Goal: Transaction & Acquisition: Subscribe to service/newsletter

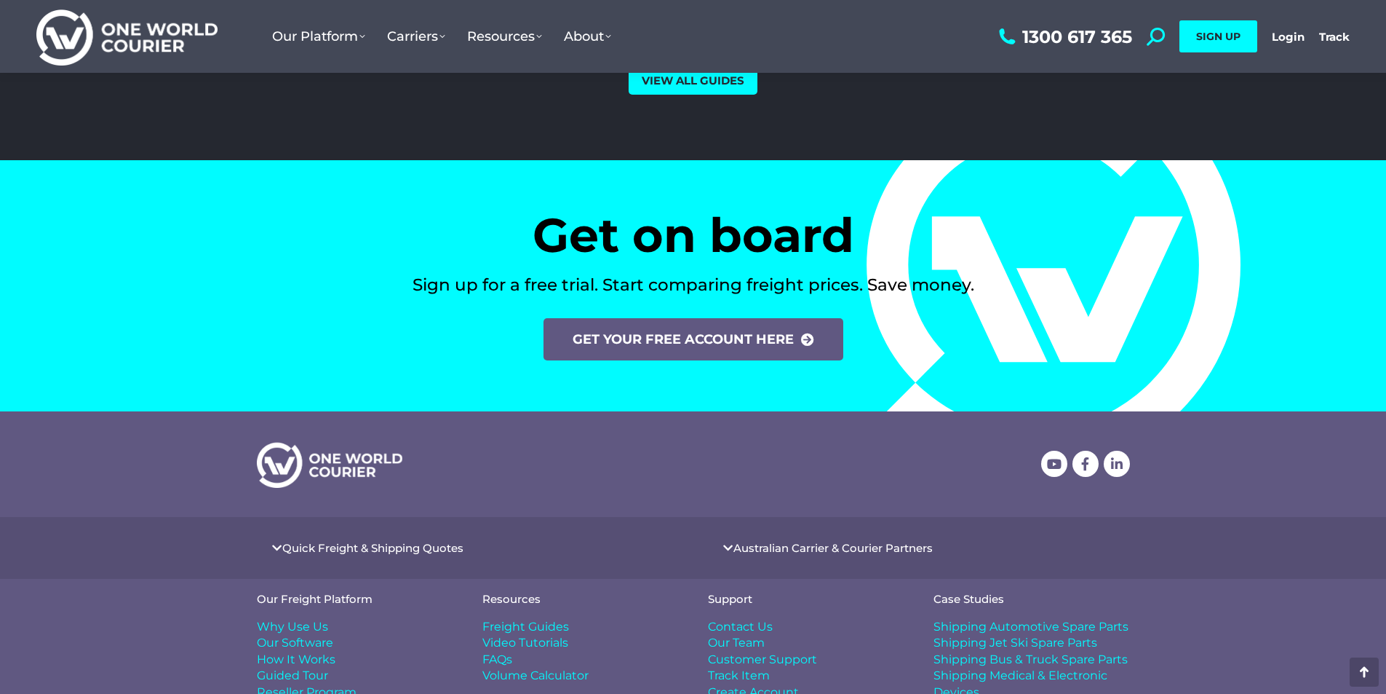
scroll to position [6005, 0]
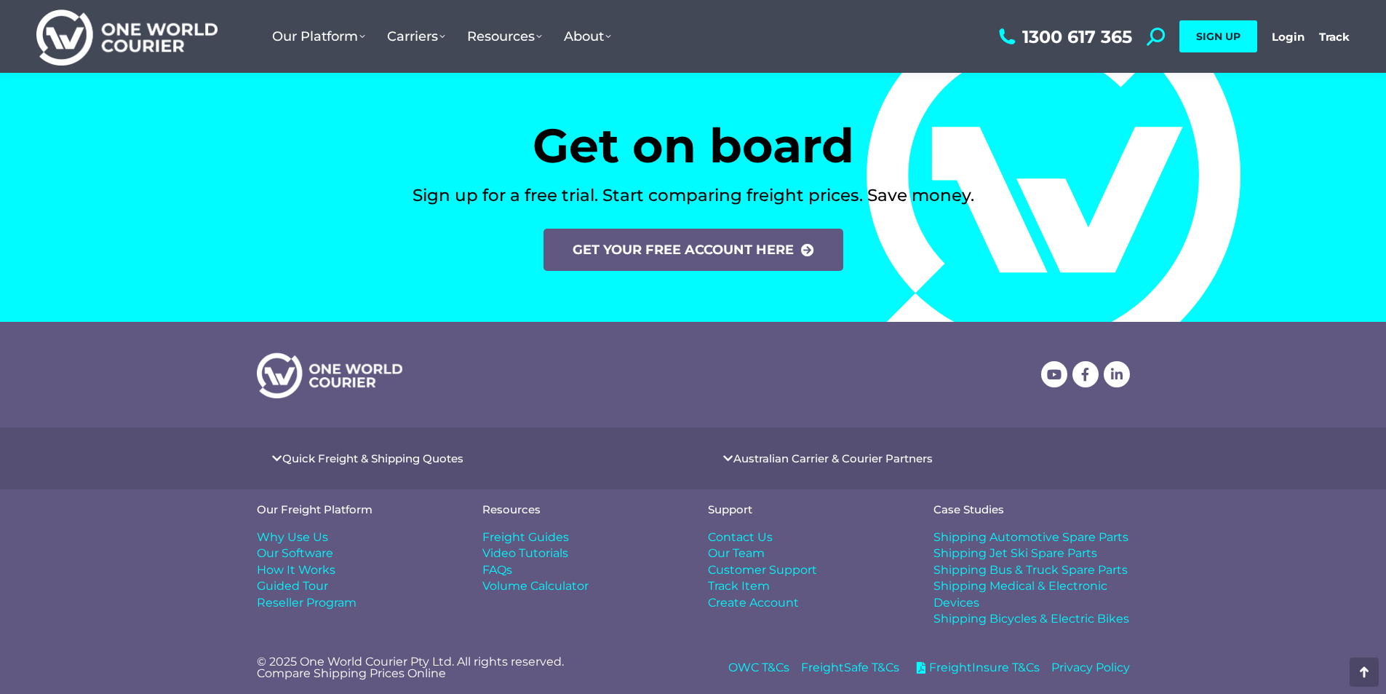
click at [75, 44] on img at bounding box center [126, 36] width 181 height 59
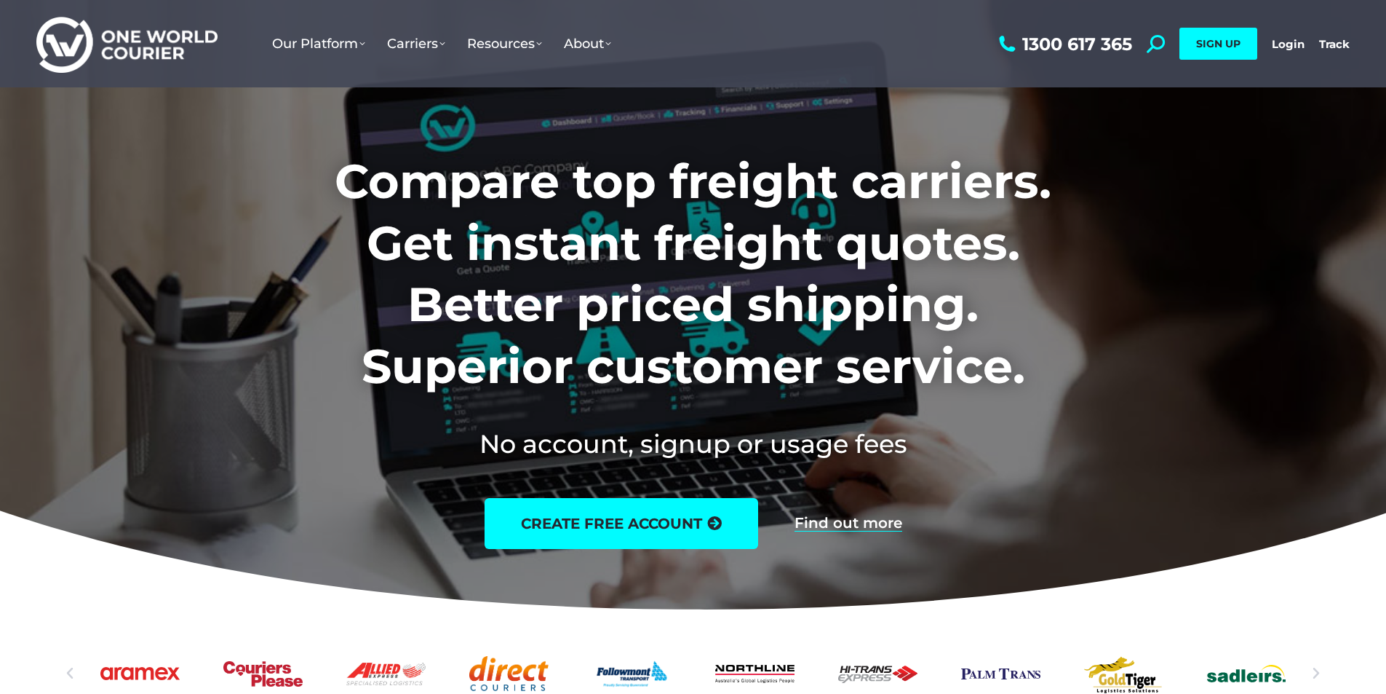
click at [141, 106] on div at bounding box center [693, 309] width 1386 height 619
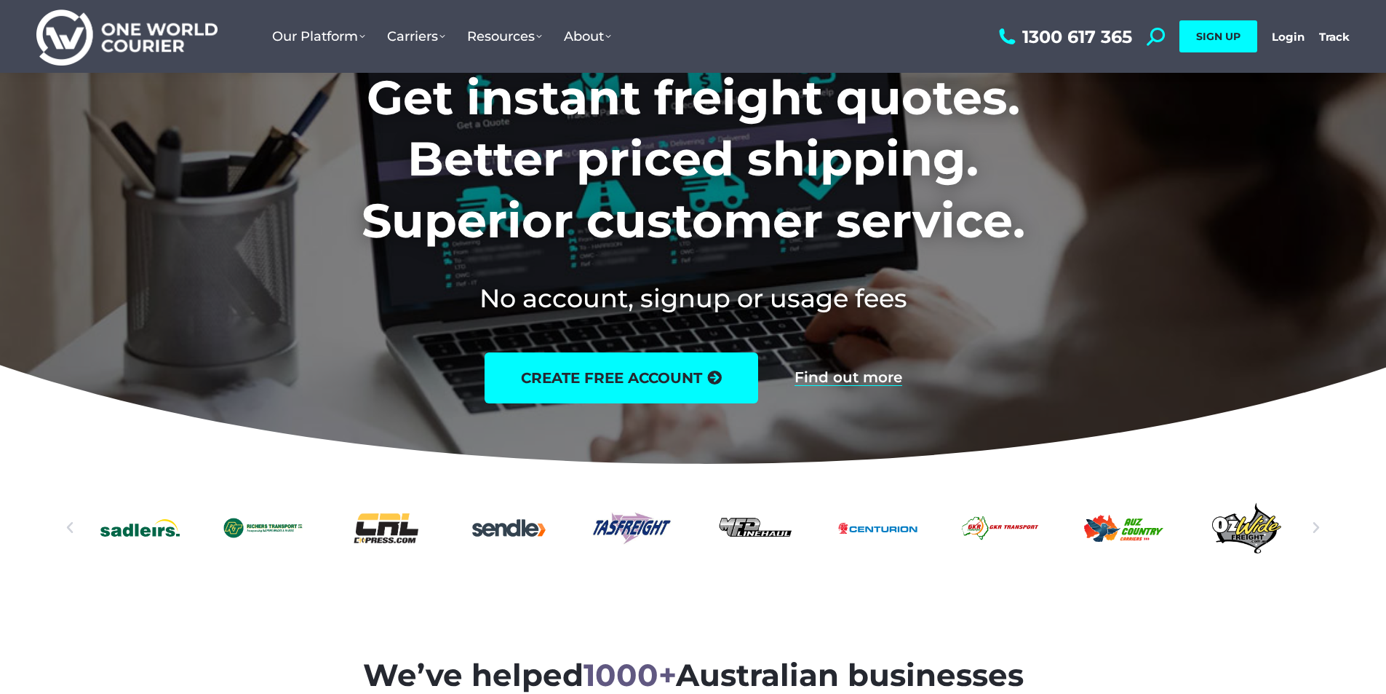
scroll to position [509, 0]
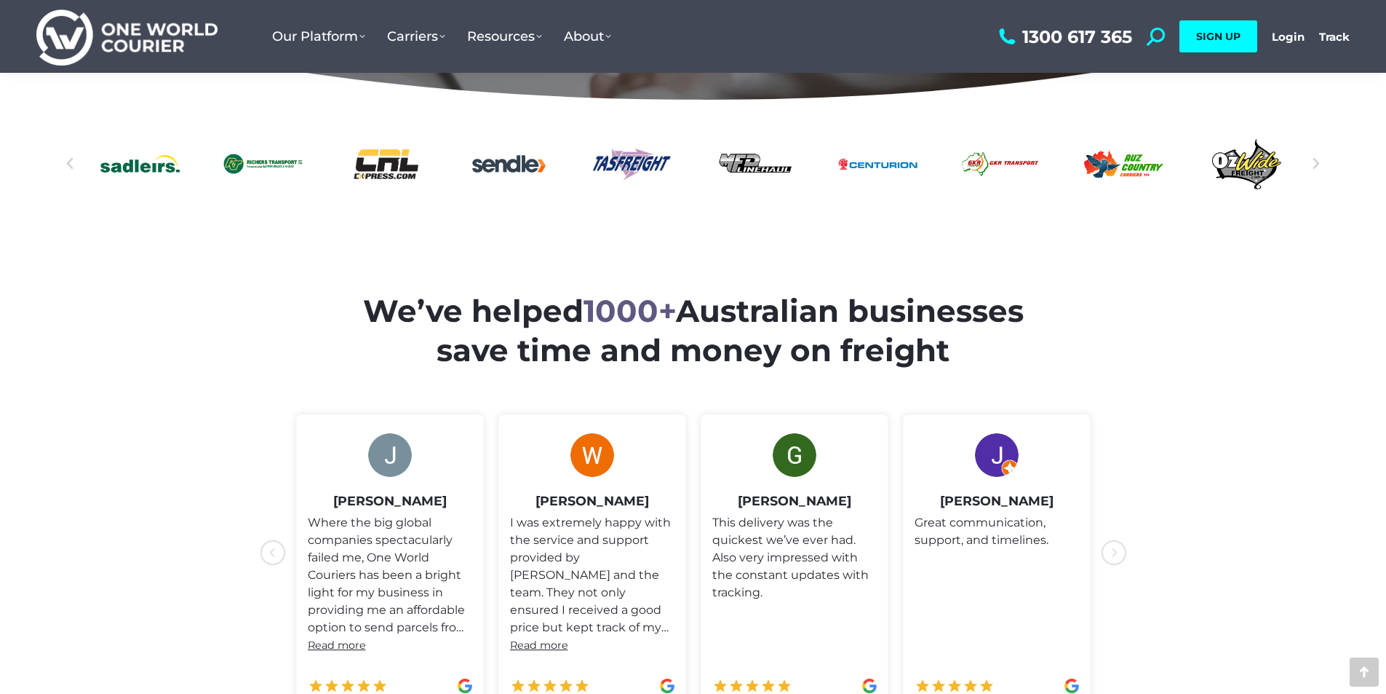
click at [184, 290] on section "We’ve helped 1000+ Australian businesses save time and money on freight" at bounding box center [693, 497] width 1386 height 617
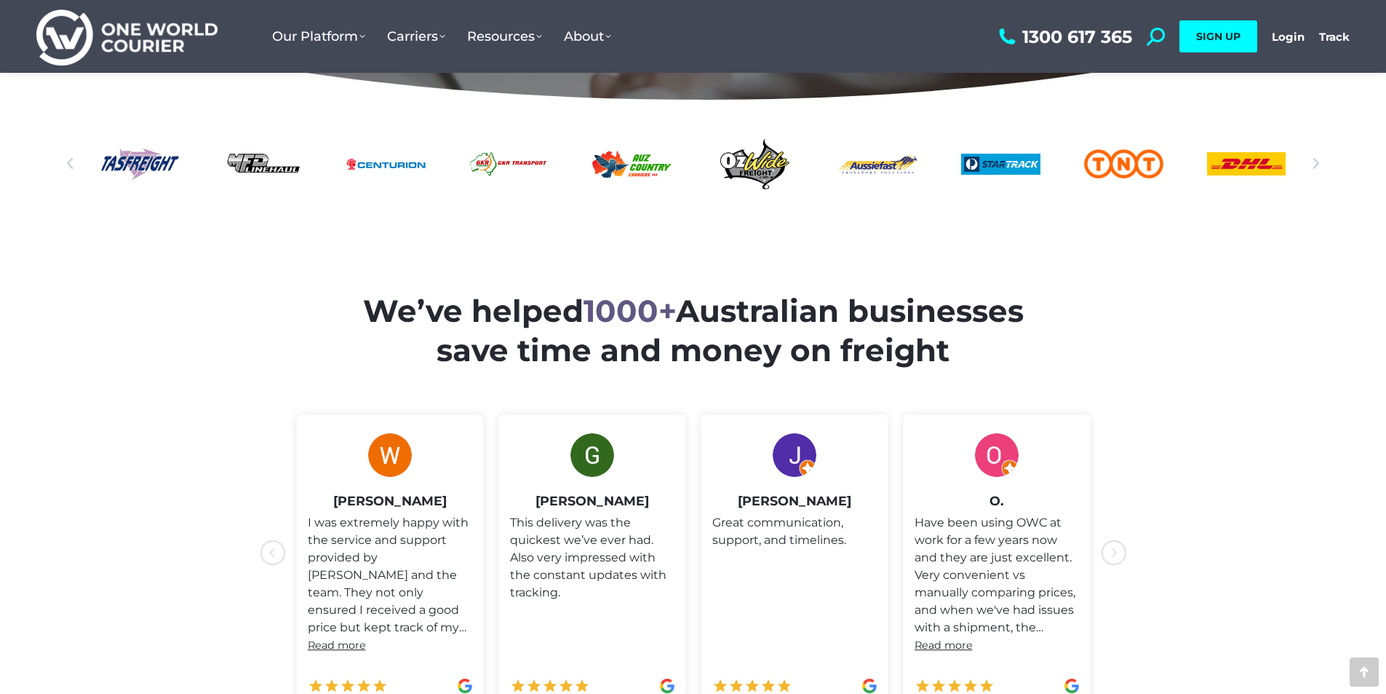
click at [210, 268] on section "We’ve helped 1000+ Australian businesses save time and money on freight" at bounding box center [693, 497] width 1386 height 617
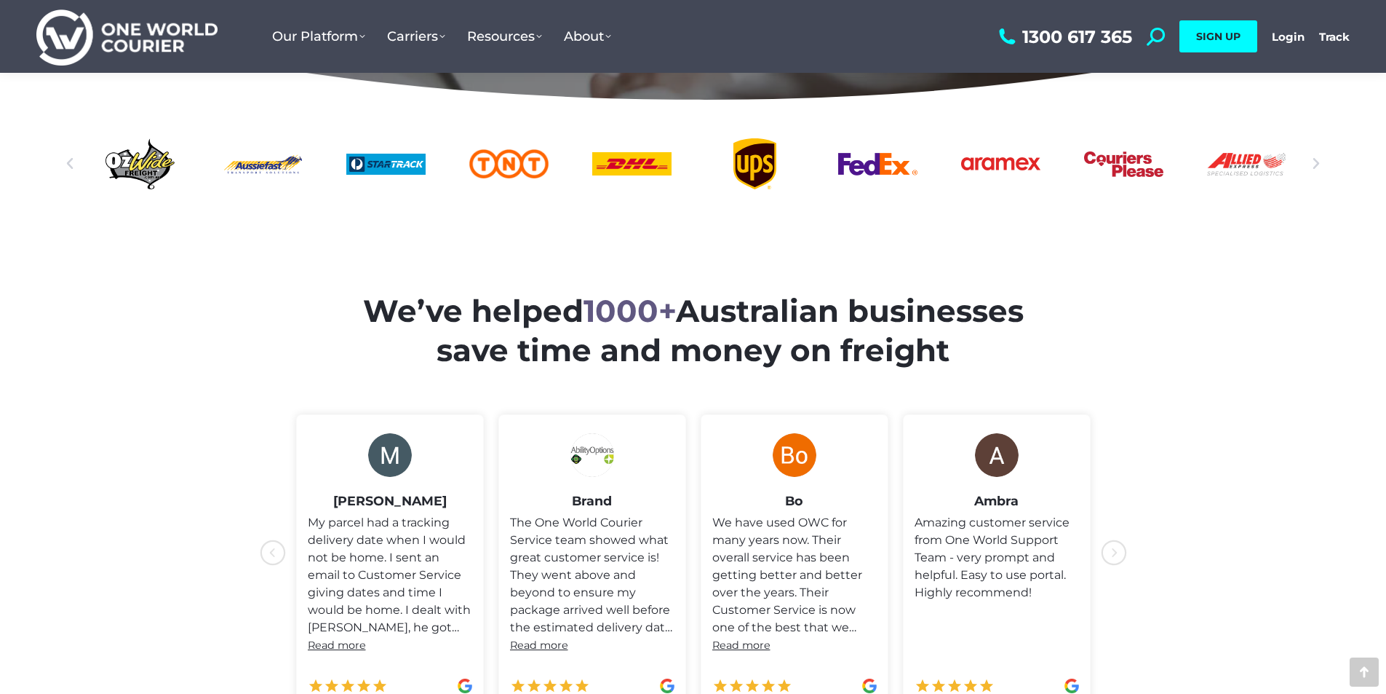
click at [151, 427] on section "We’ve helped 1000+ Australian businesses save time and money on freight" at bounding box center [693, 497] width 1386 height 617
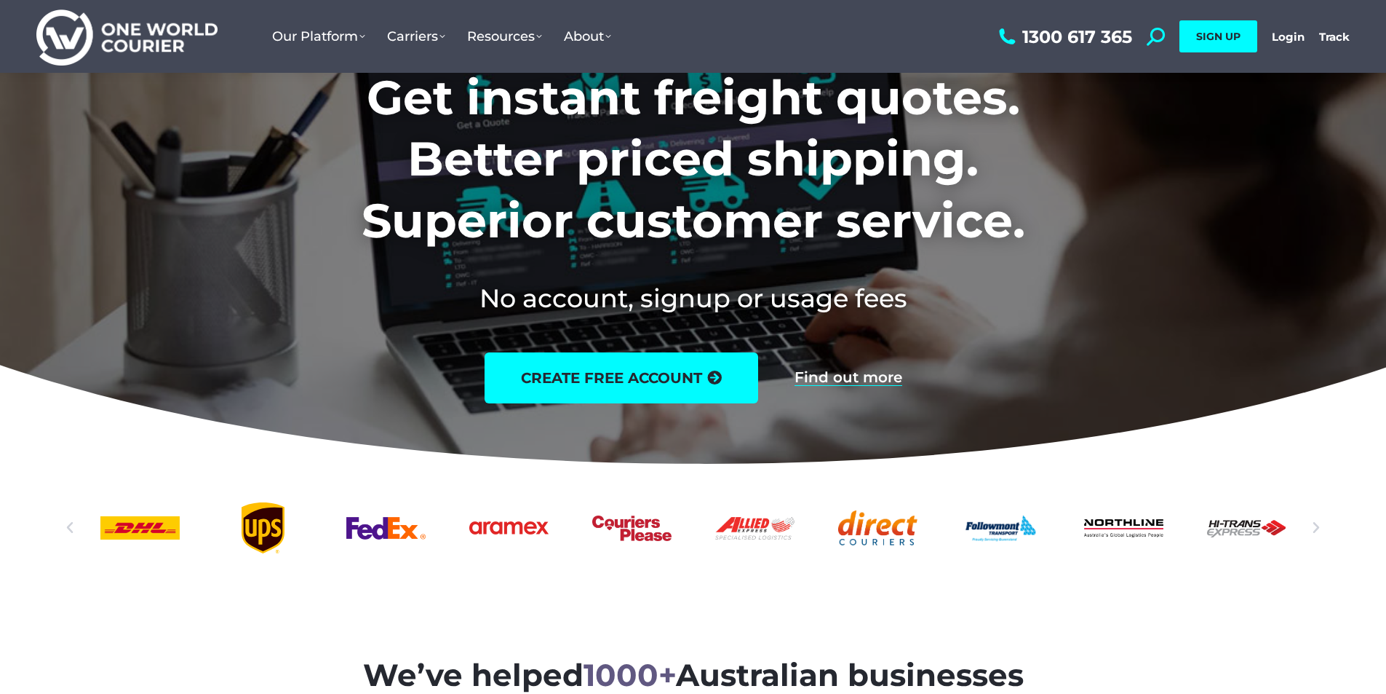
scroll to position [0, 0]
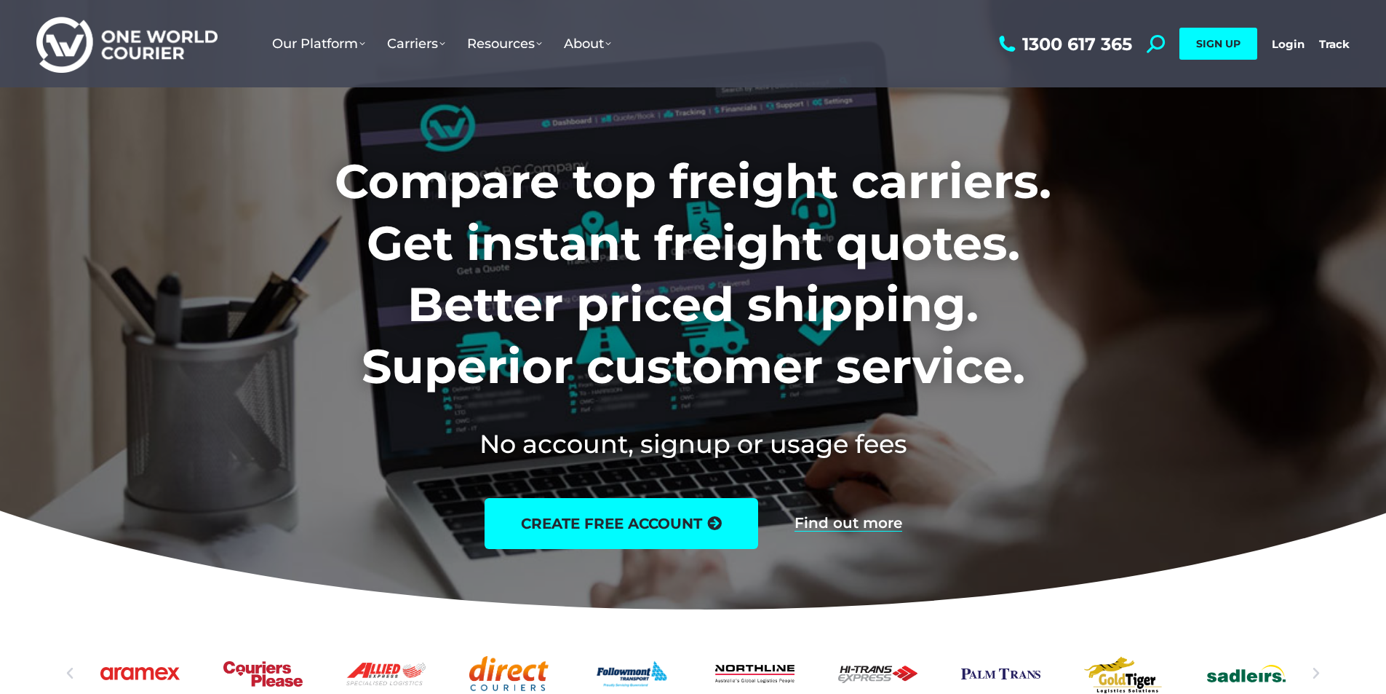
click at [83, 392] on icon at bounding box center [693, 438] width 2108 height 364
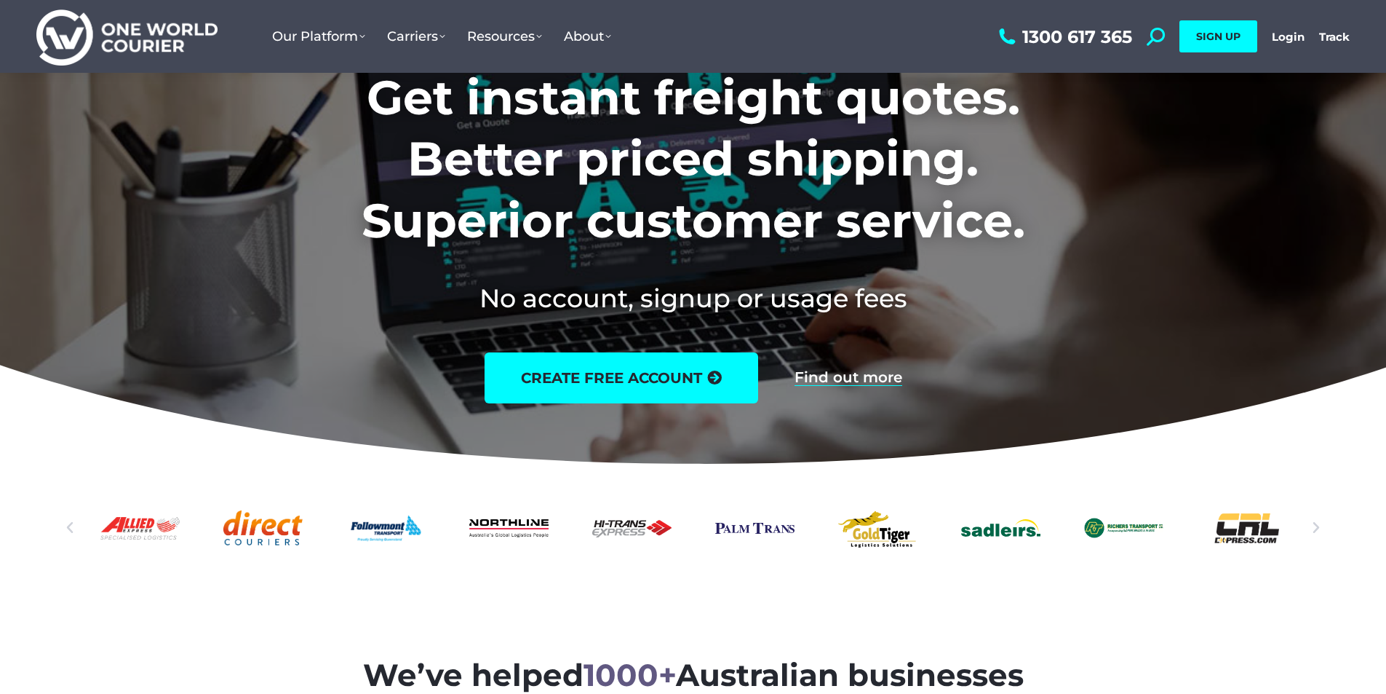
scroll to position [291, 0]
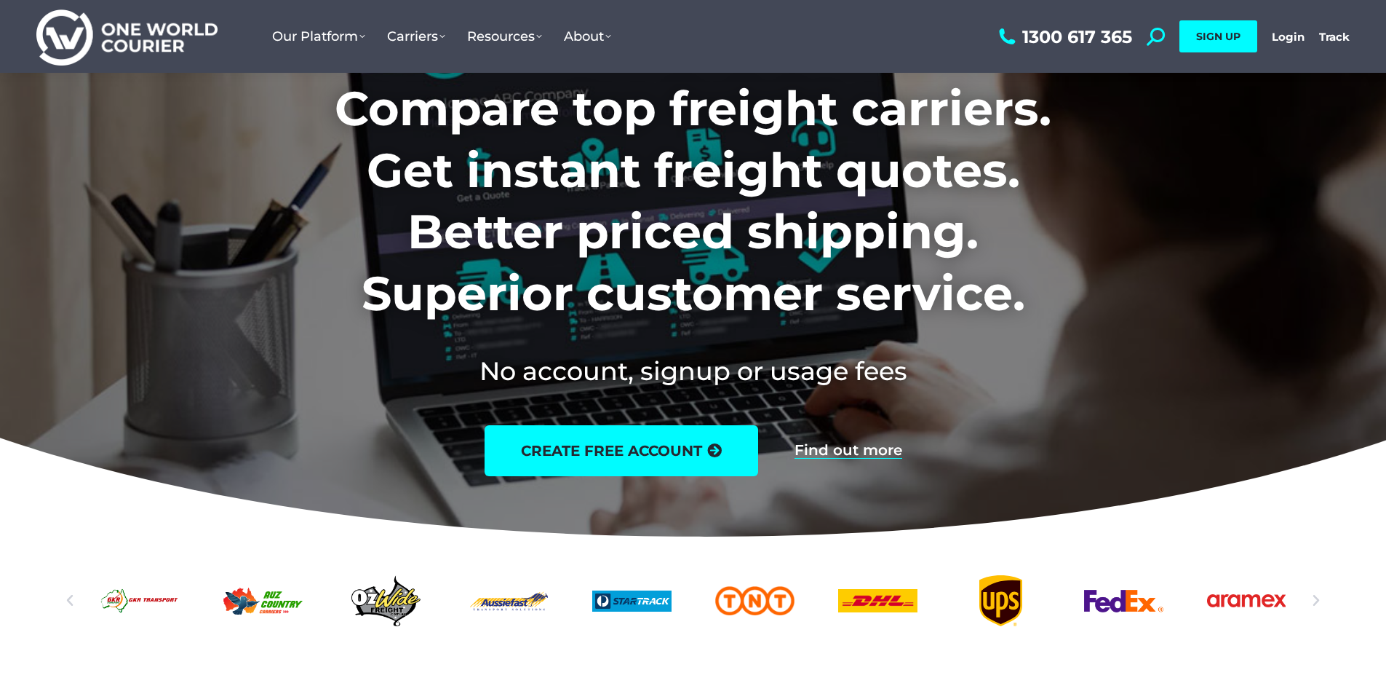
scroll to position [0, 0]
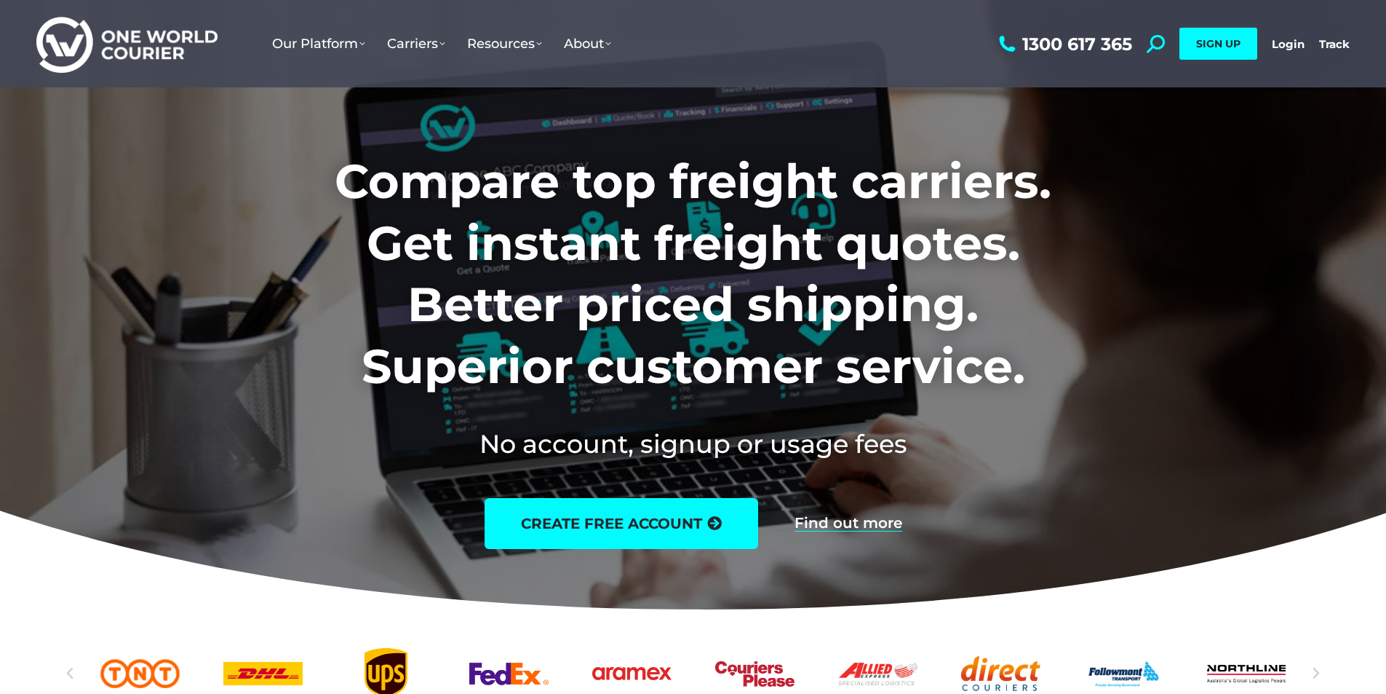
click at [128, 193] on div at bounding box center [693, 309] width 1386 height 619
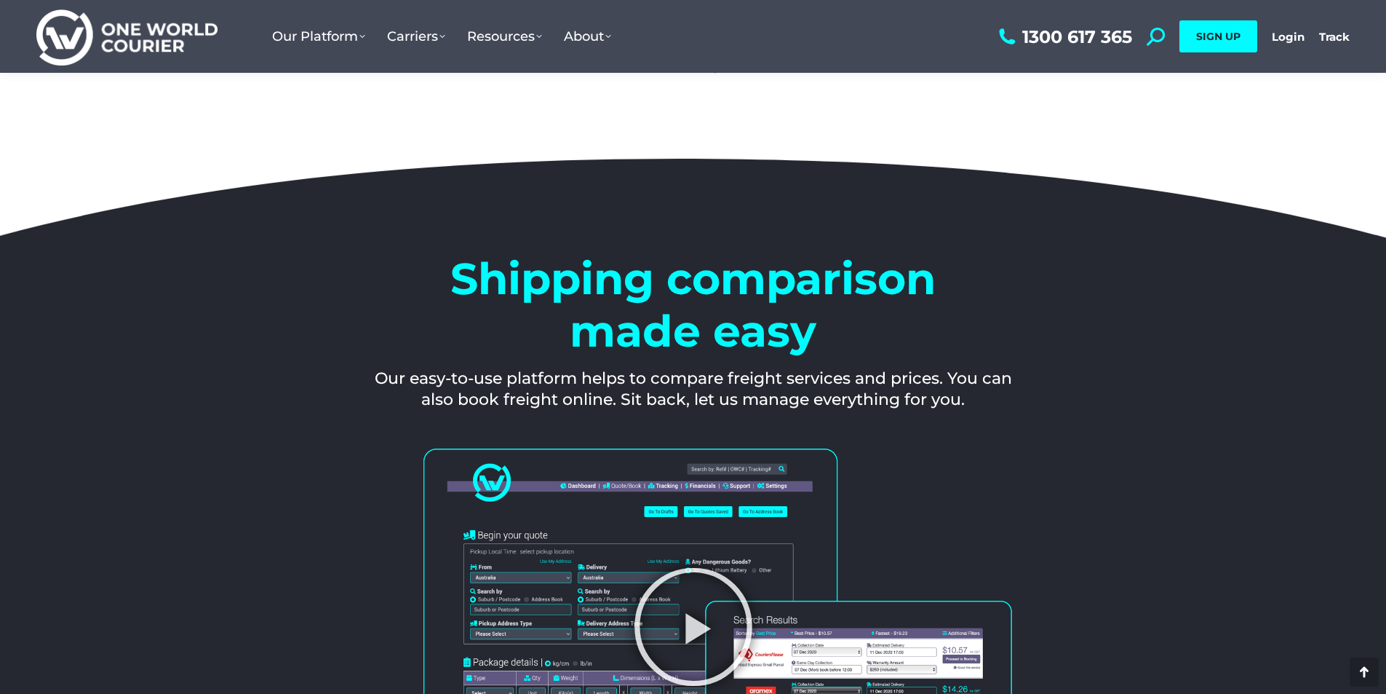
scroll to position [1455, 0]
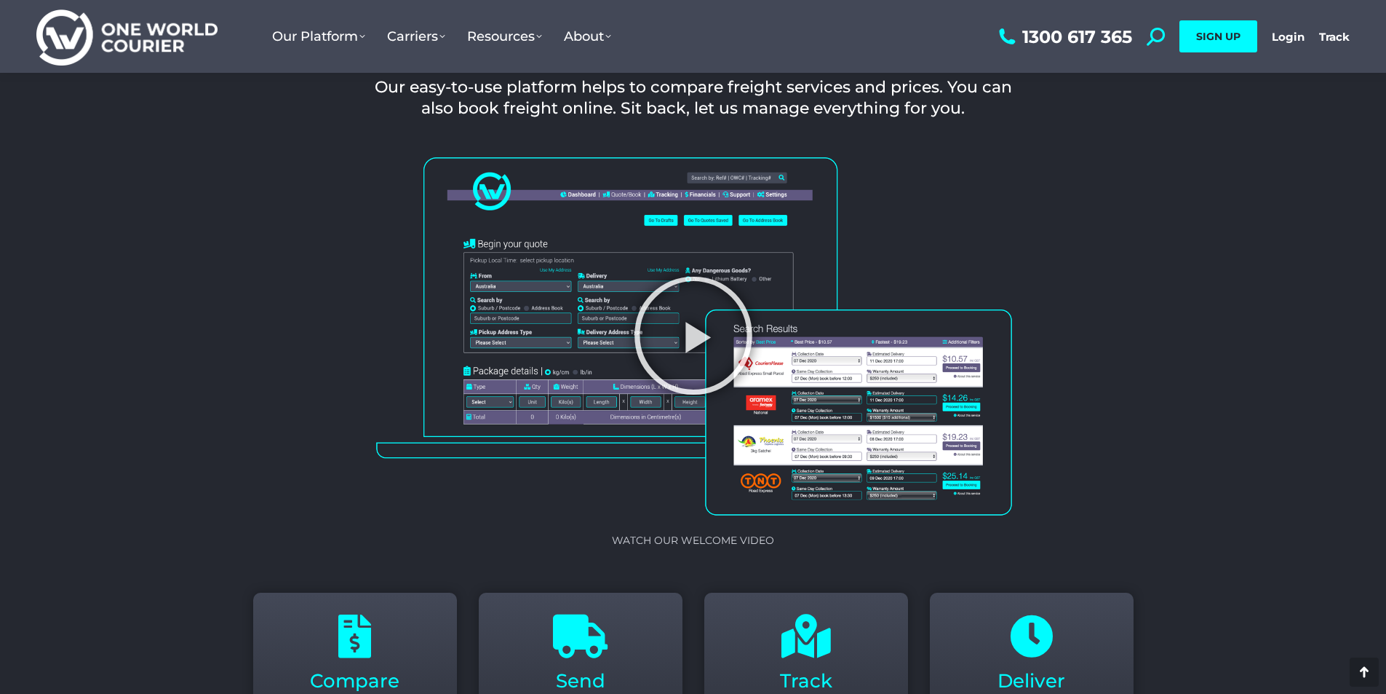
click at [87, 362] on section "Watch our Welcome video" at bounding box center [693, 364] width 1386 height 433
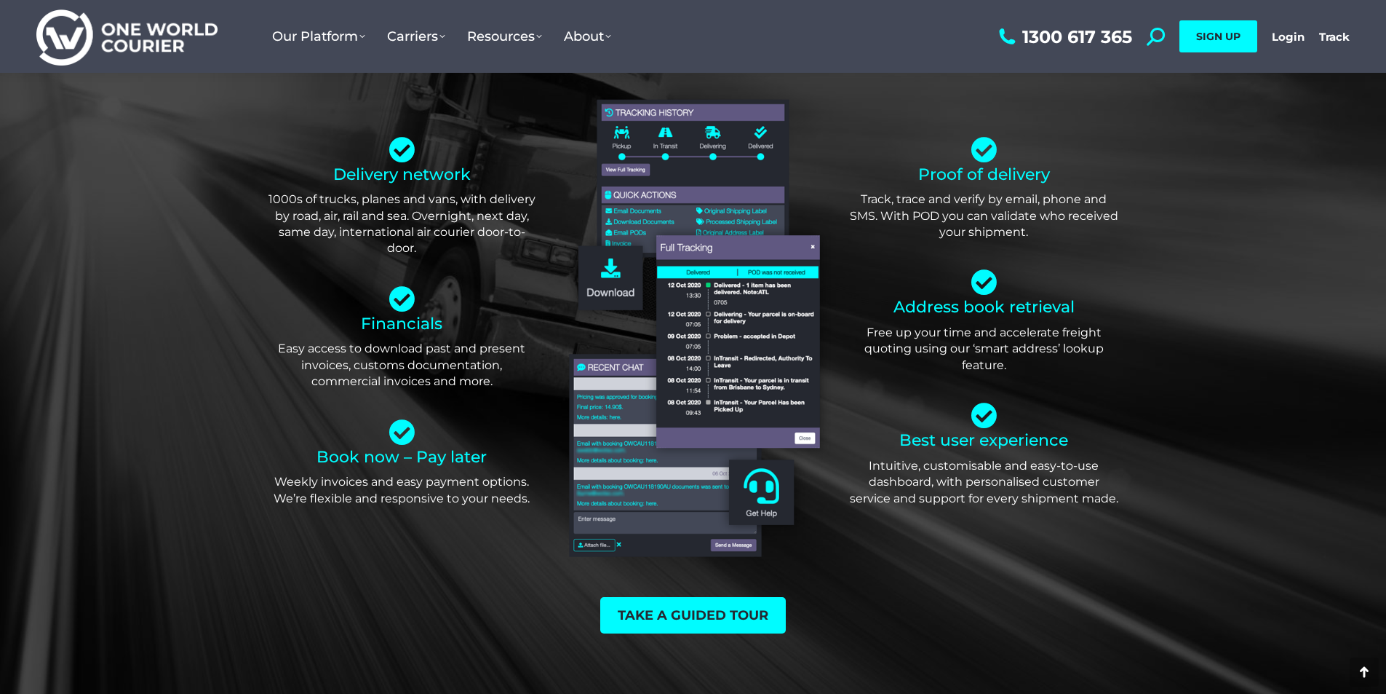
scroll to position [3930, 0]
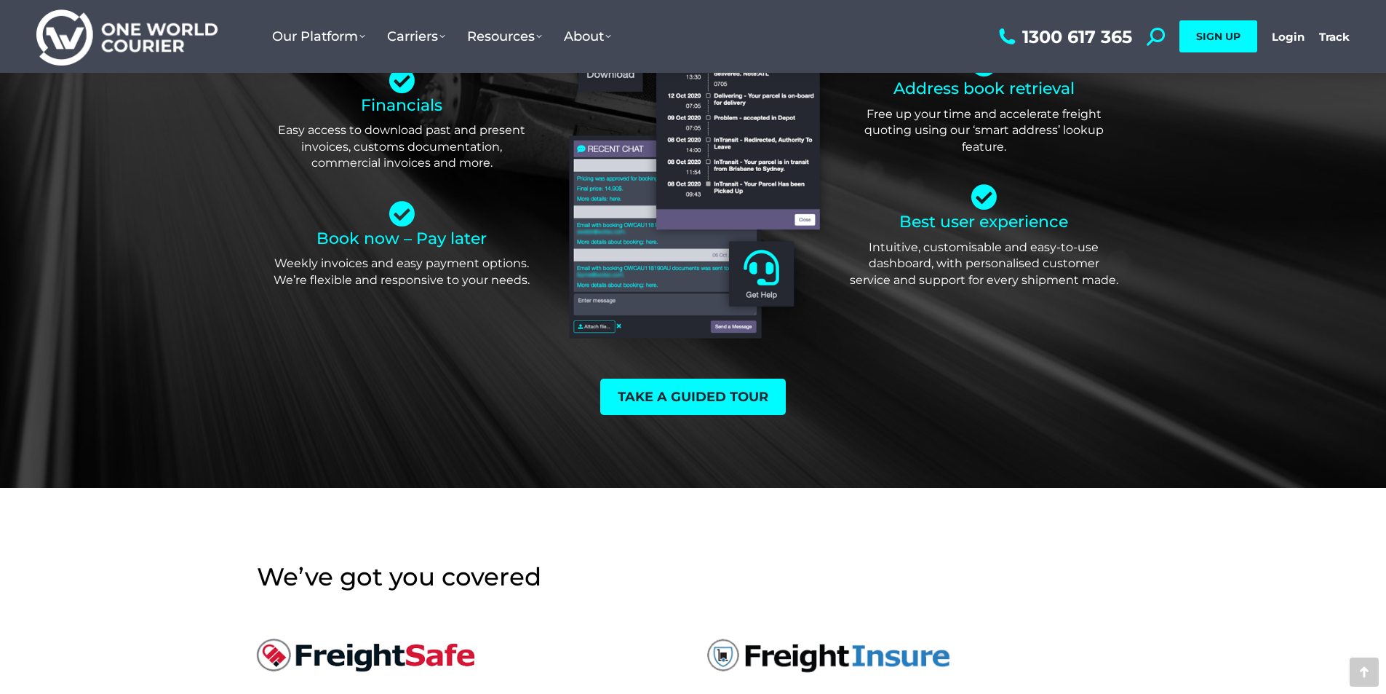
click at [892, 26] on ul "Our Platform Why Use Us Our Software as a Service How Our Software Works Take a…" at bounding box center [628, 36] width 734 height 73
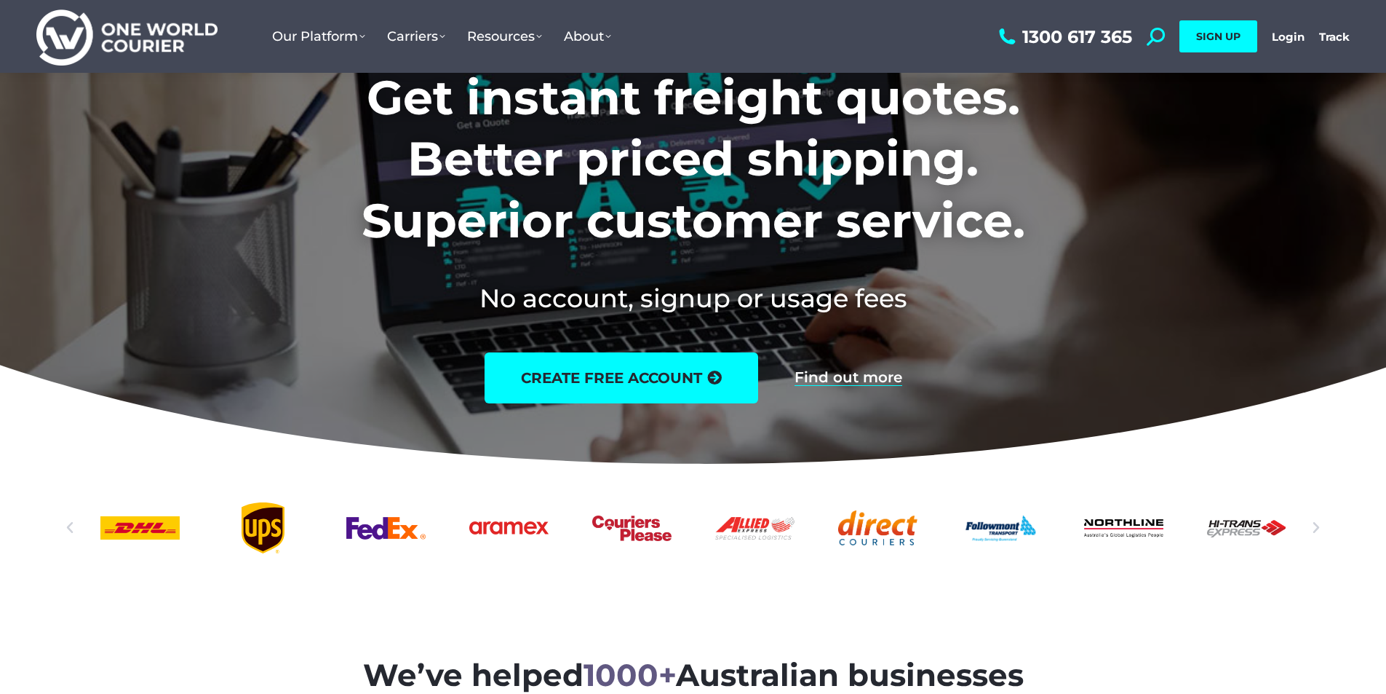
scroll to position [0, 0]
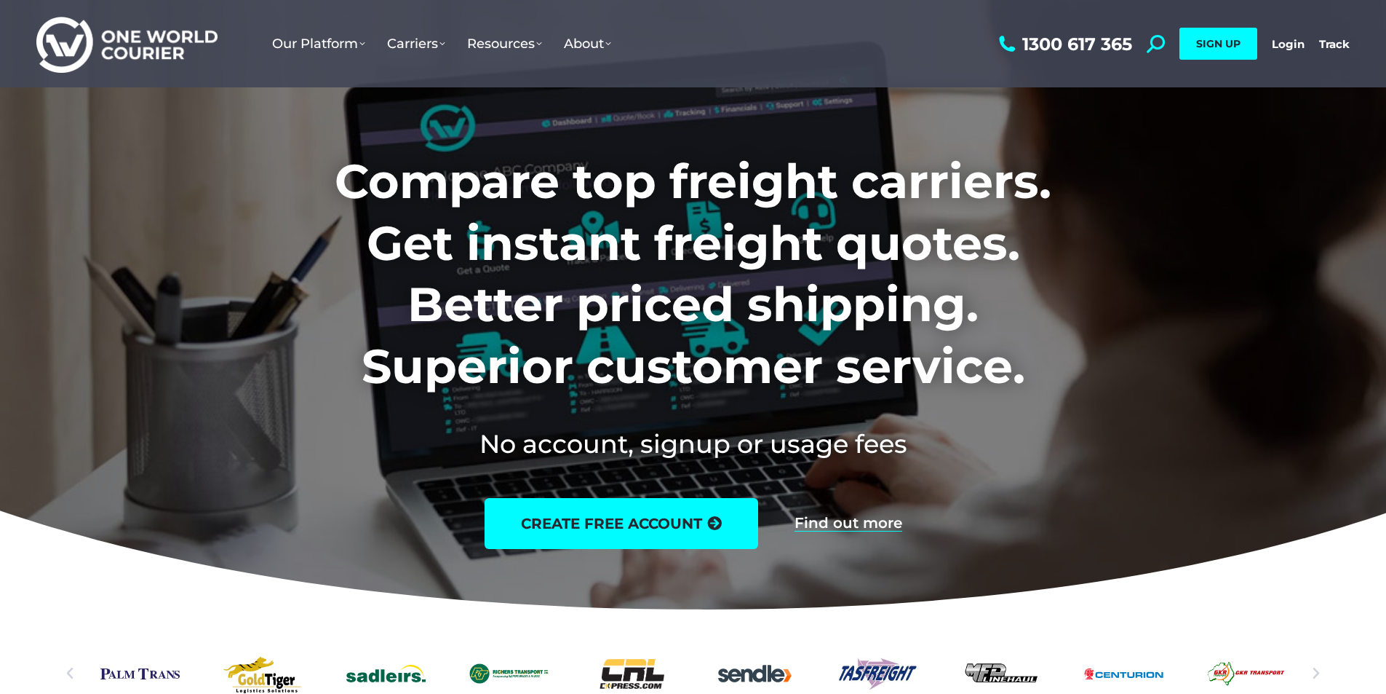
click at [180, 148] on div at bounding box center [693, 309] width 1386 height 619
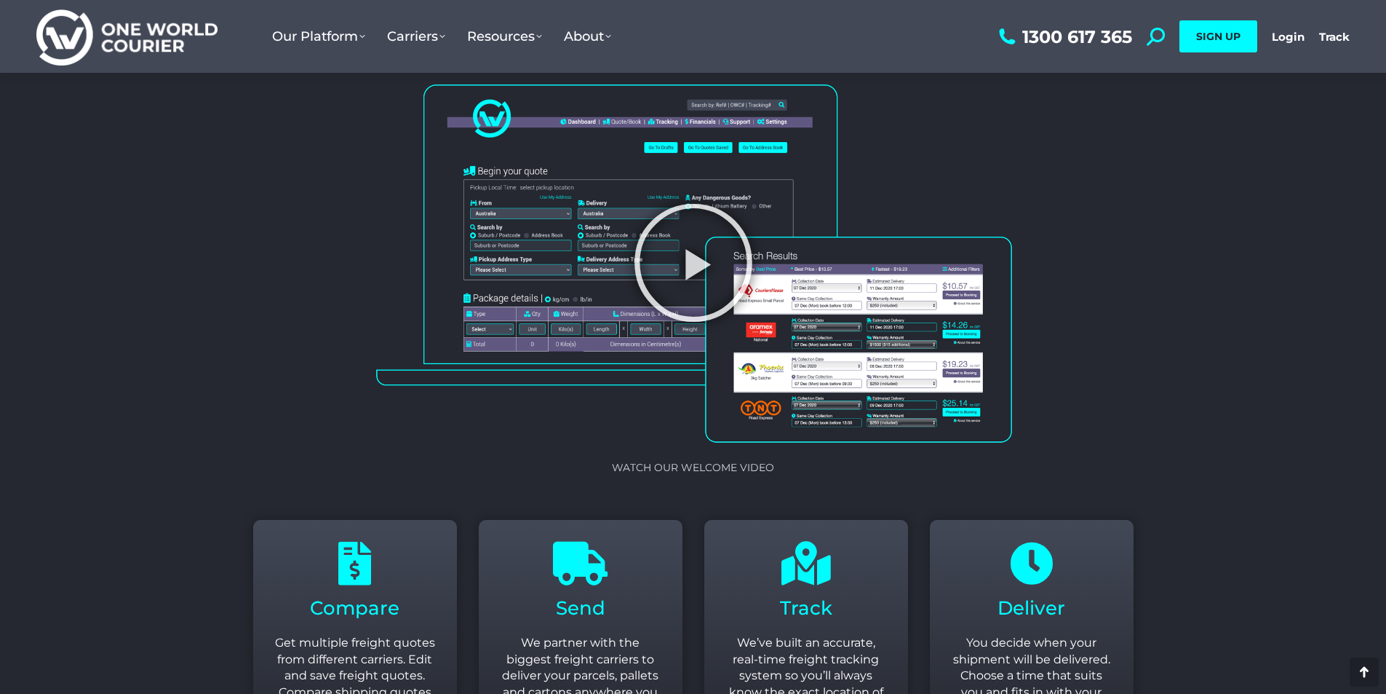
scroll to position [1674, 0]
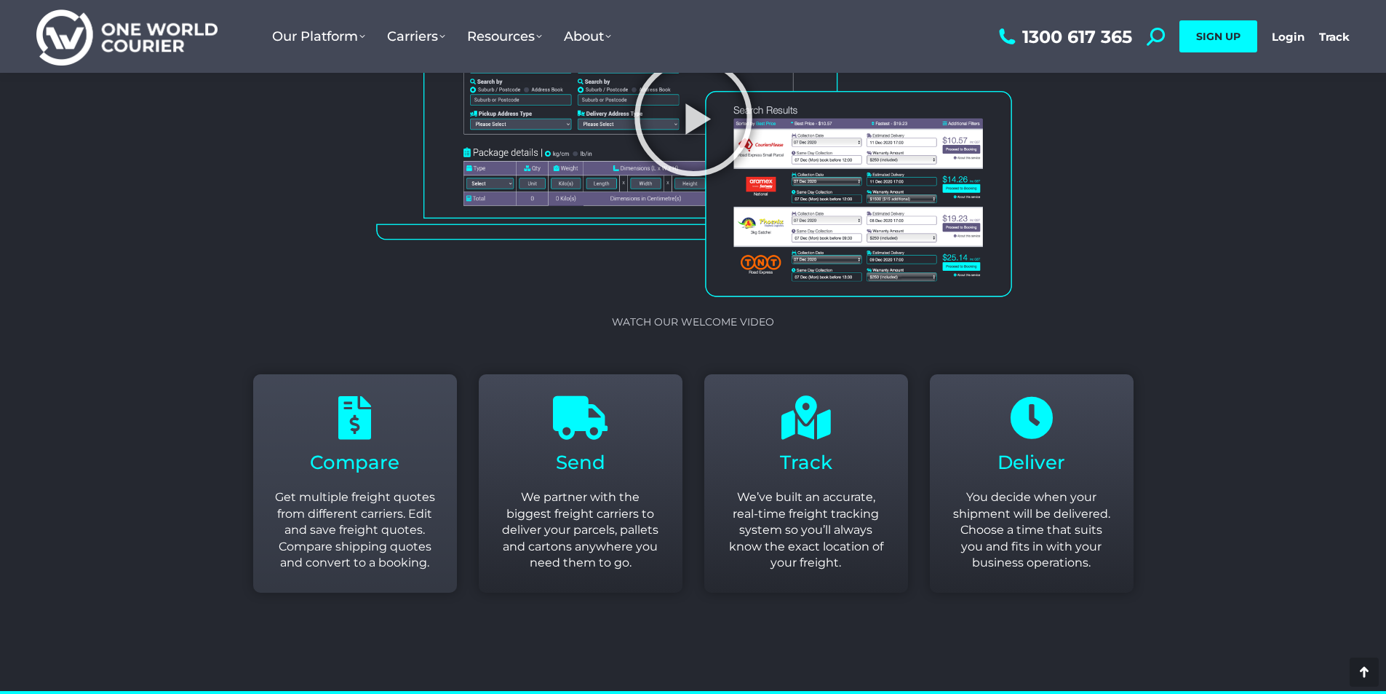
click at [355, 464] on span "Compare" at bounding box center [355, 461] width 90 height 23
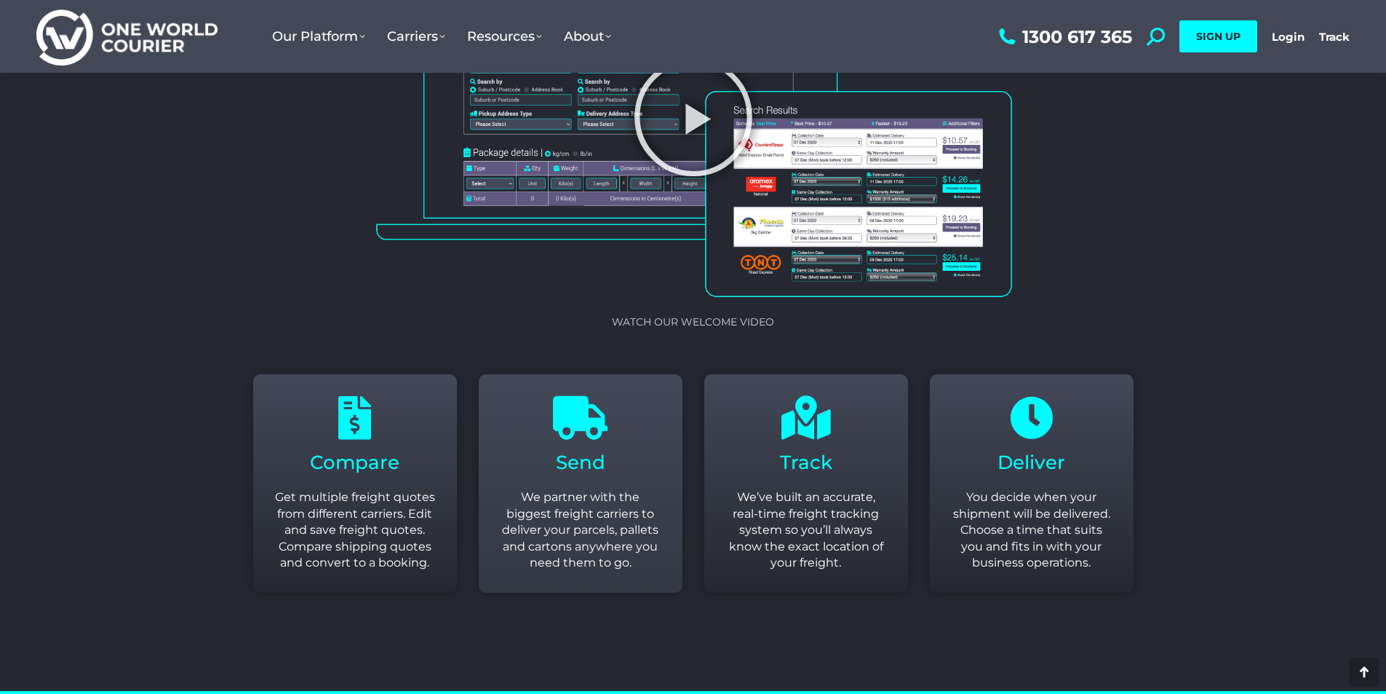
click at [617, 471] on h3 "Send" at bounding box center [581, 462] width 160 height 25
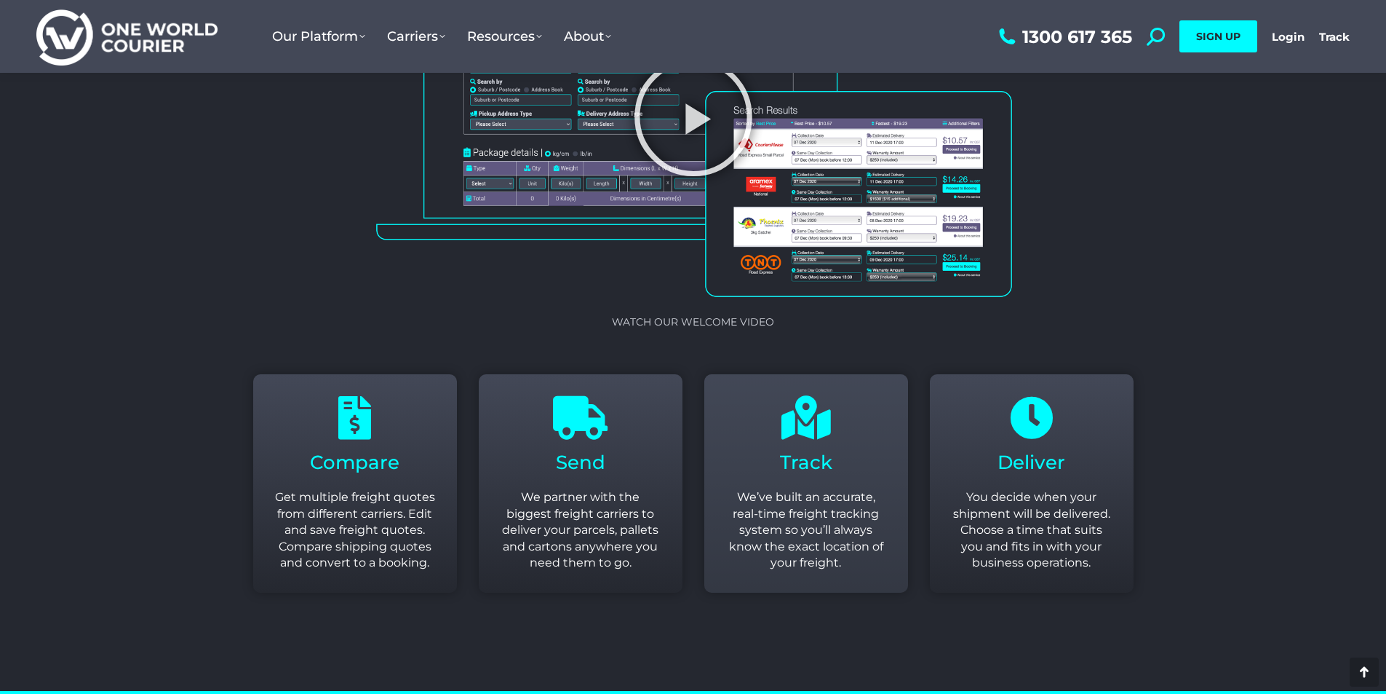
click at [798, 458] on span "Track" at bounding box center [806, 461] width 52 height 23
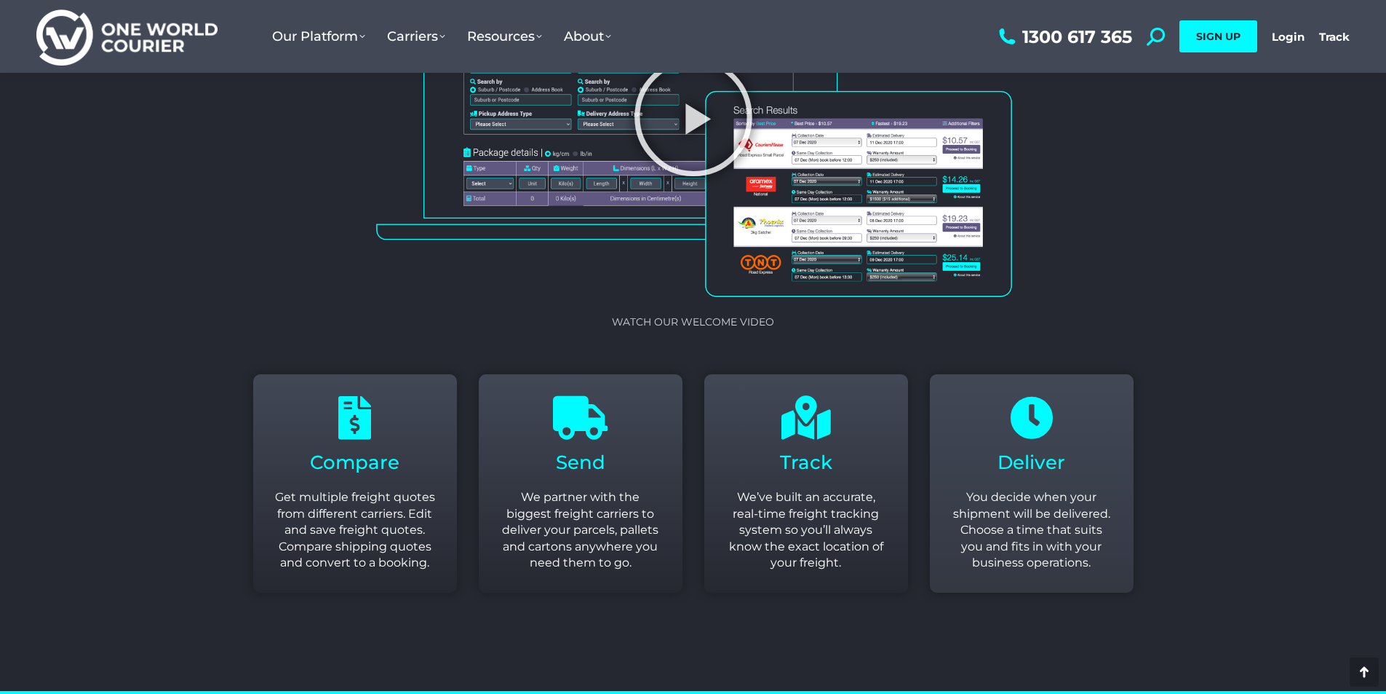
click at [1091, 440] on div "Deliver You decide when your shipment will be delivered. Choose a time that sui…" at bounding box center [1032, 483] width 160 height 175
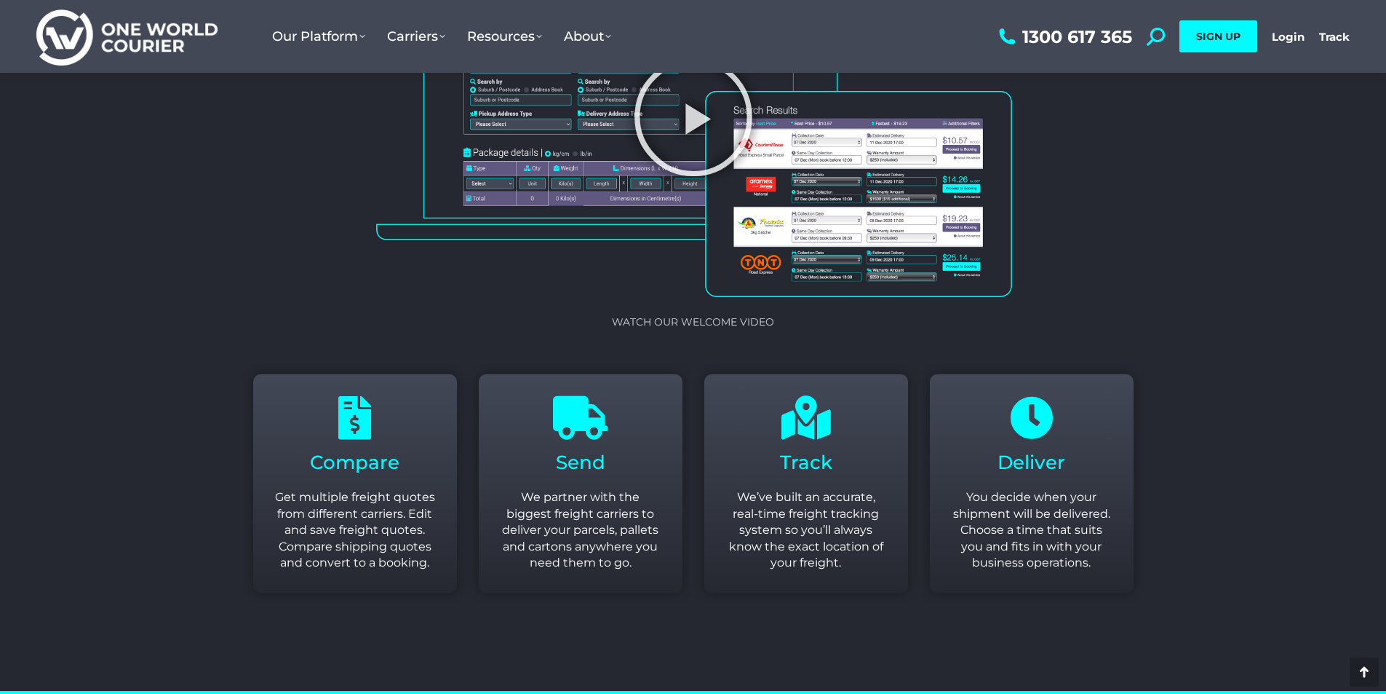
click at [1178, 386] on section "Compare Get multiple freight quotes from different carriers. Edit and save frei…" at bounding box center [693, 527] width 1386 height 328
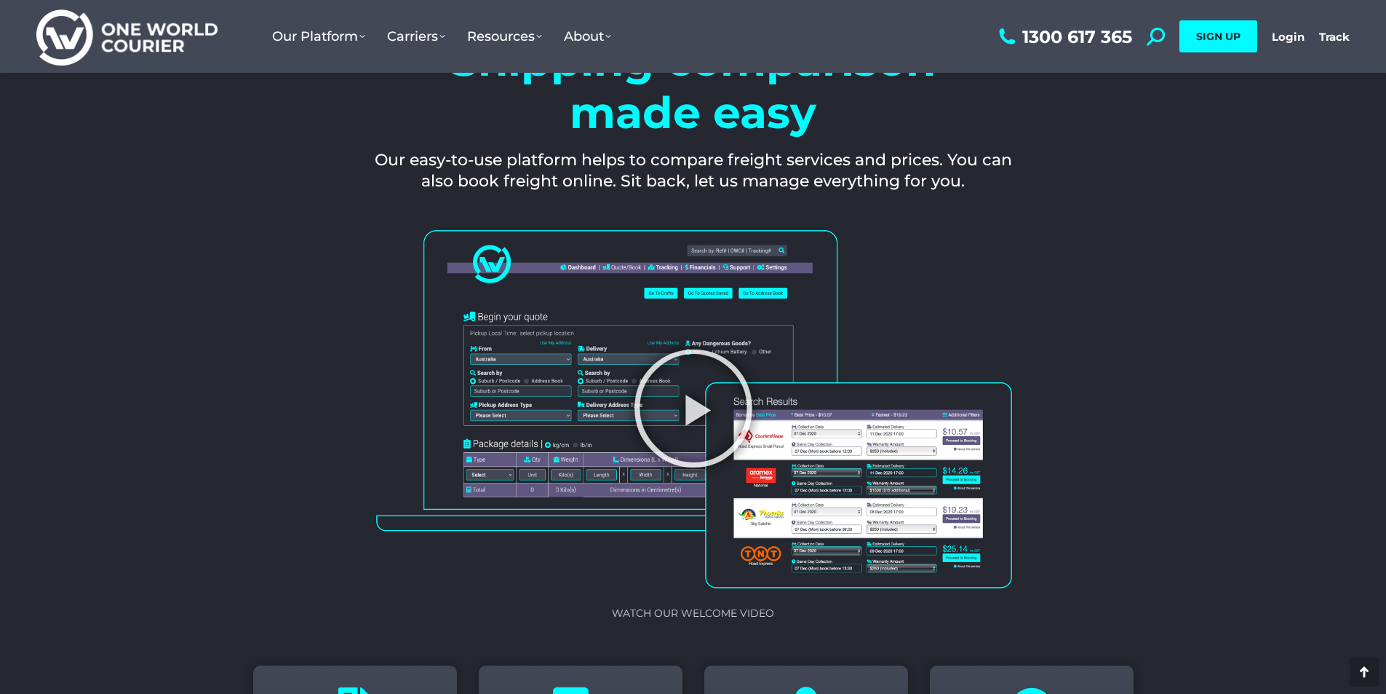
click at [1153, 394] on section "Watch our Welcome video" at bounding box center [693, 437] width 1386 height 433
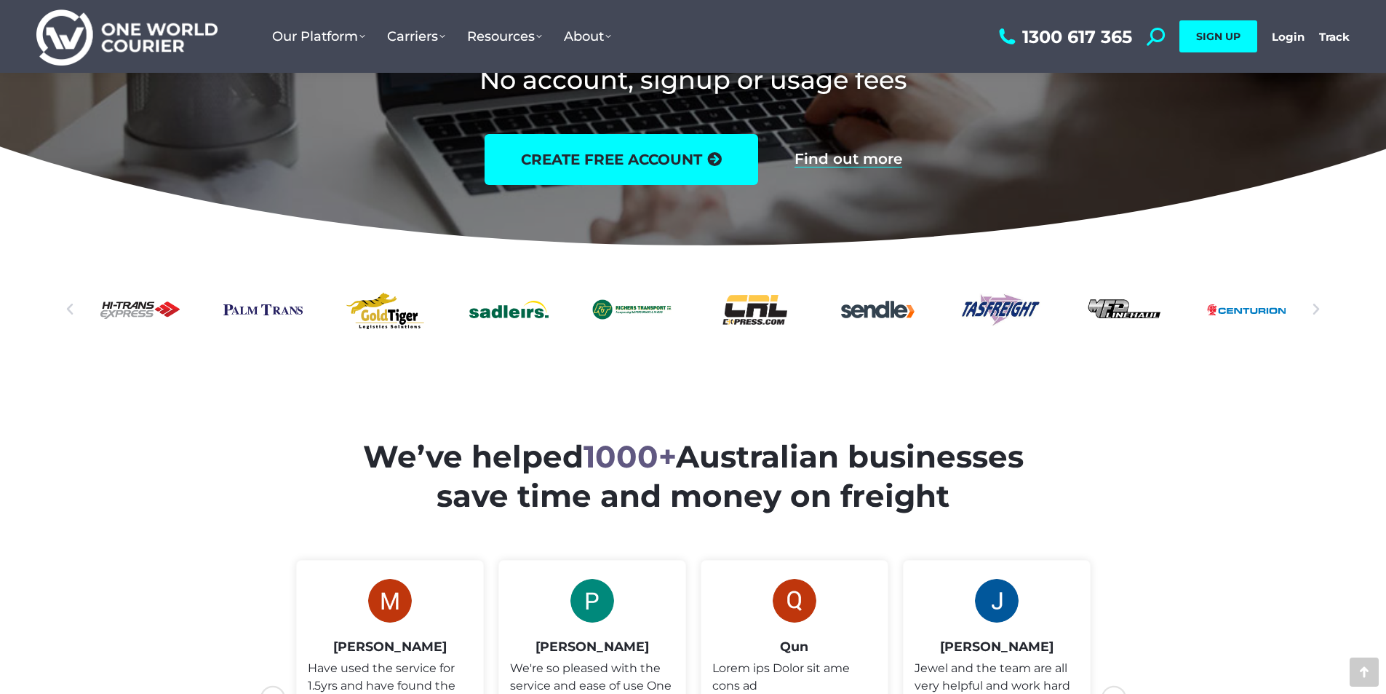
scroll to position [0, 0]
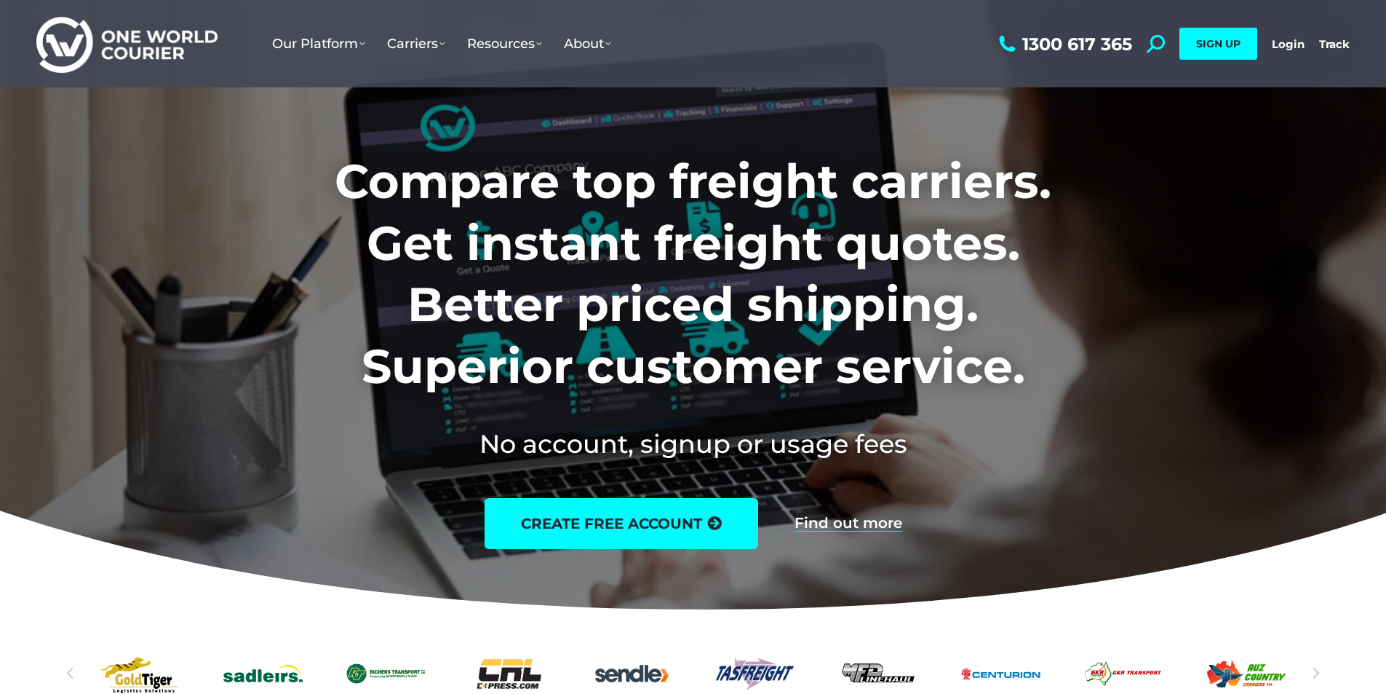
click at [186, 101] on div at bounding box center [693, 309] width 1386 height 619
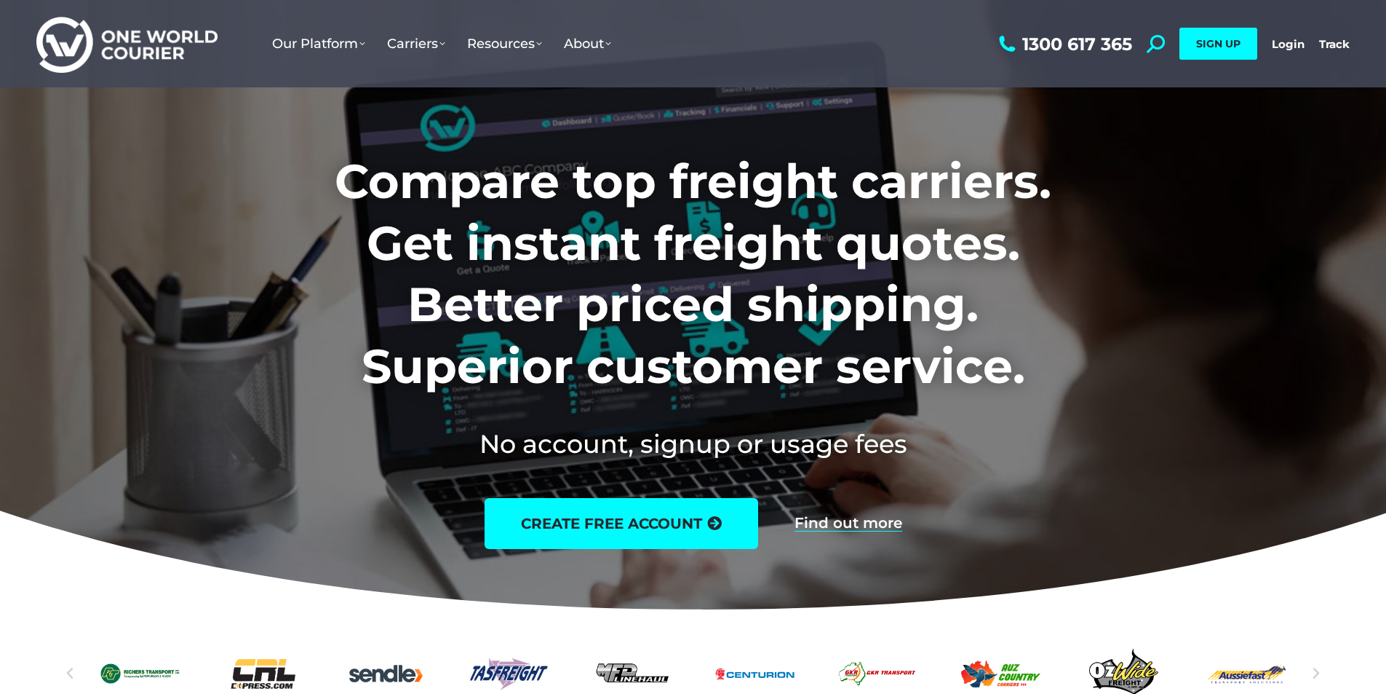
click at [1215, 168] on div at bounding box center [693, 309] width 1386 height 619
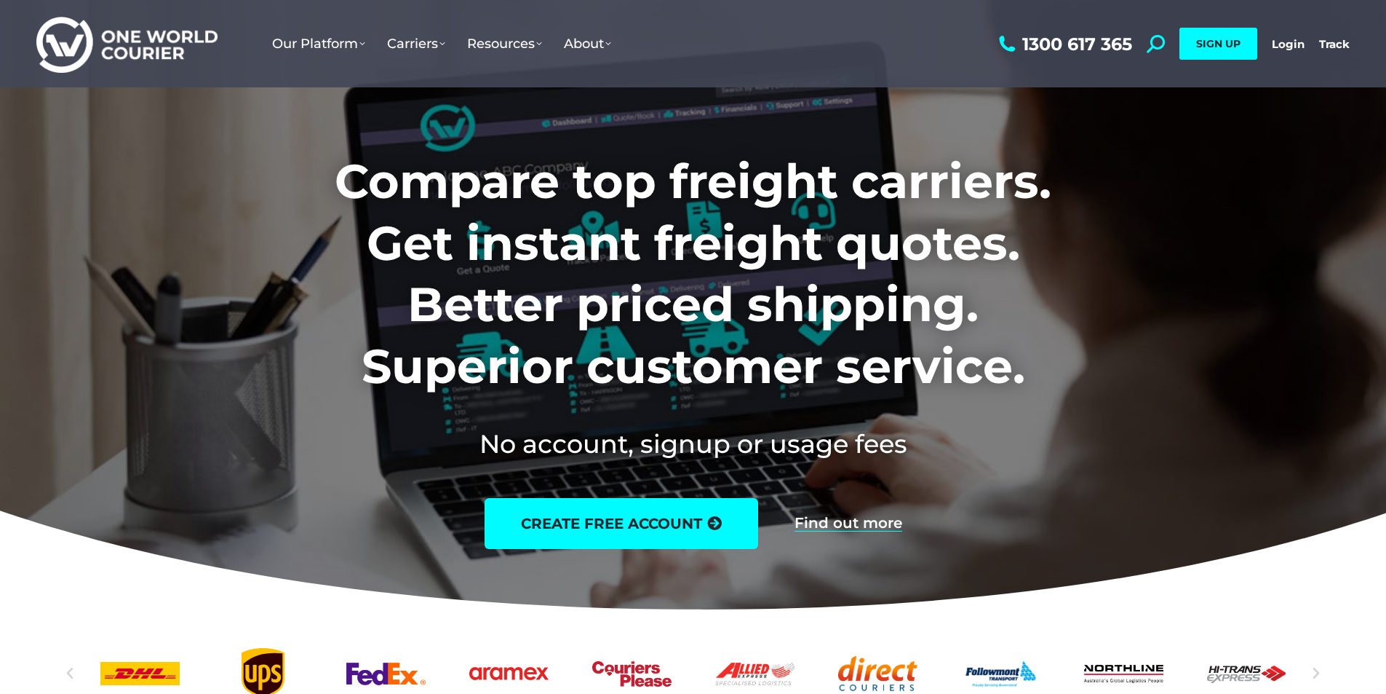
click at [661, 63] on ul "Our Platform Why Use Us Our Software as a Service How Our Software Works Take a…" at bounding box center [628, 43] width 734 height 87
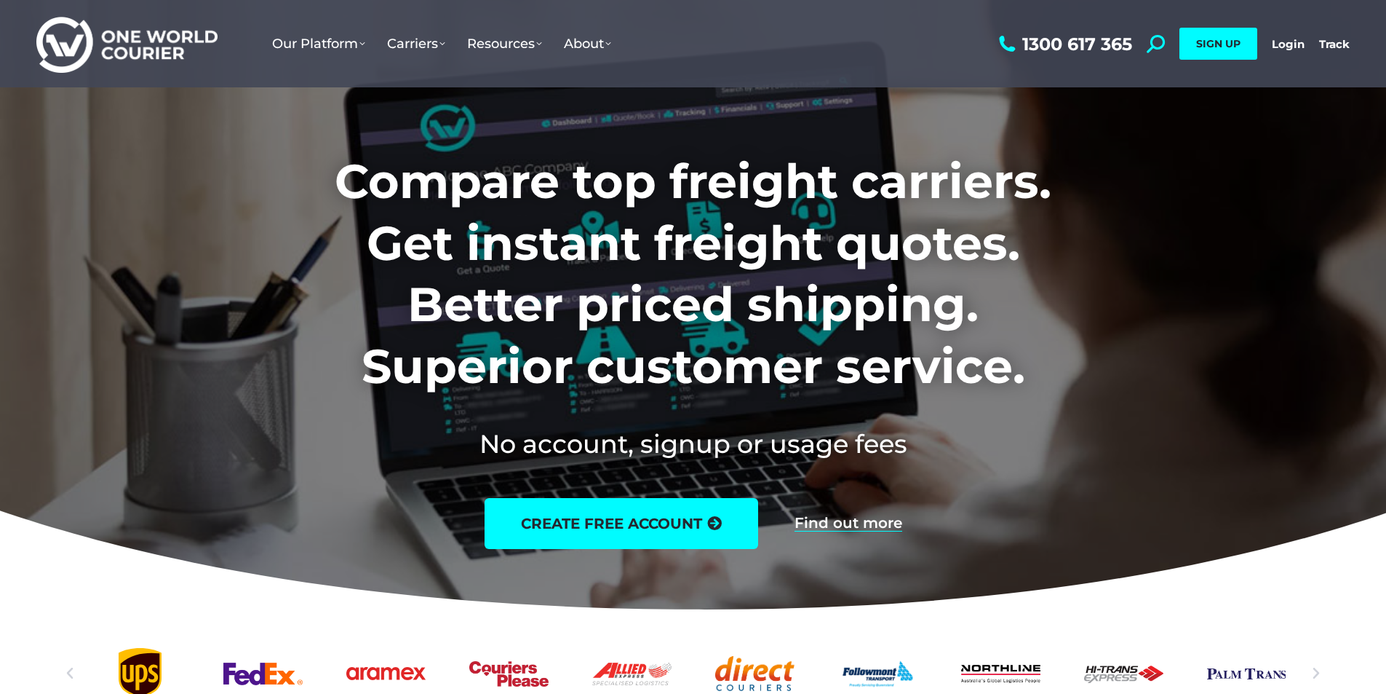
scroll to position [437, 0]
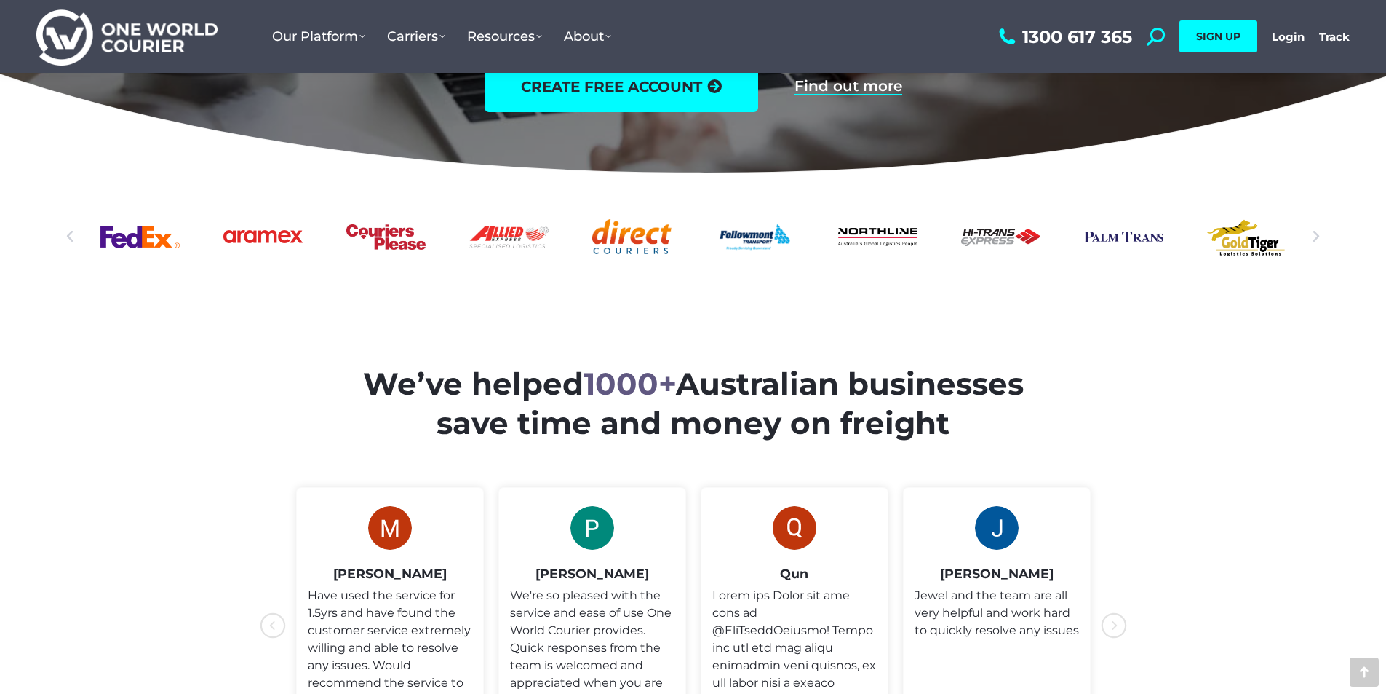
drag, startPoint x: 33, startPoint y: 244, endPoint x: 399, endPoint y: 286, distance: 367.8
click at [399, 286] on section "We’ve helped 1000+ Australian businesses save time and money on freight" at bounding box center [693, 570] width 1386 height 617
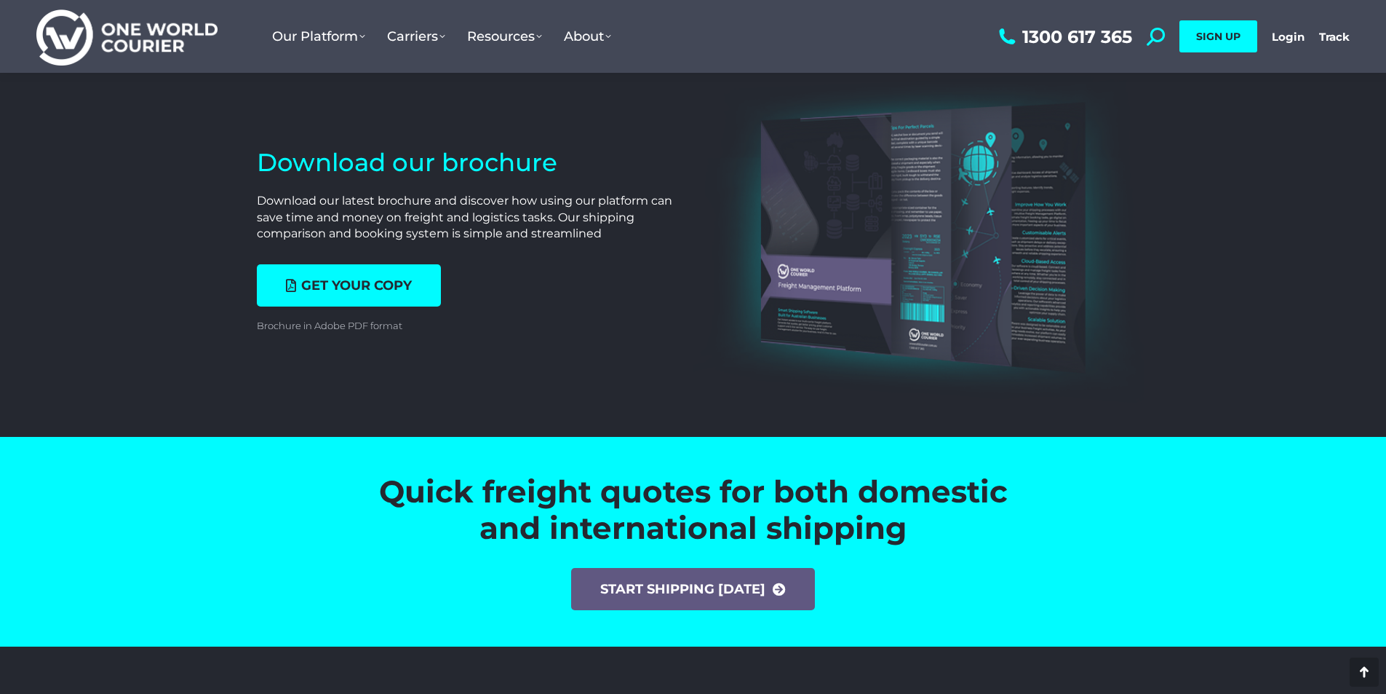
scroll to position [5094, 0]
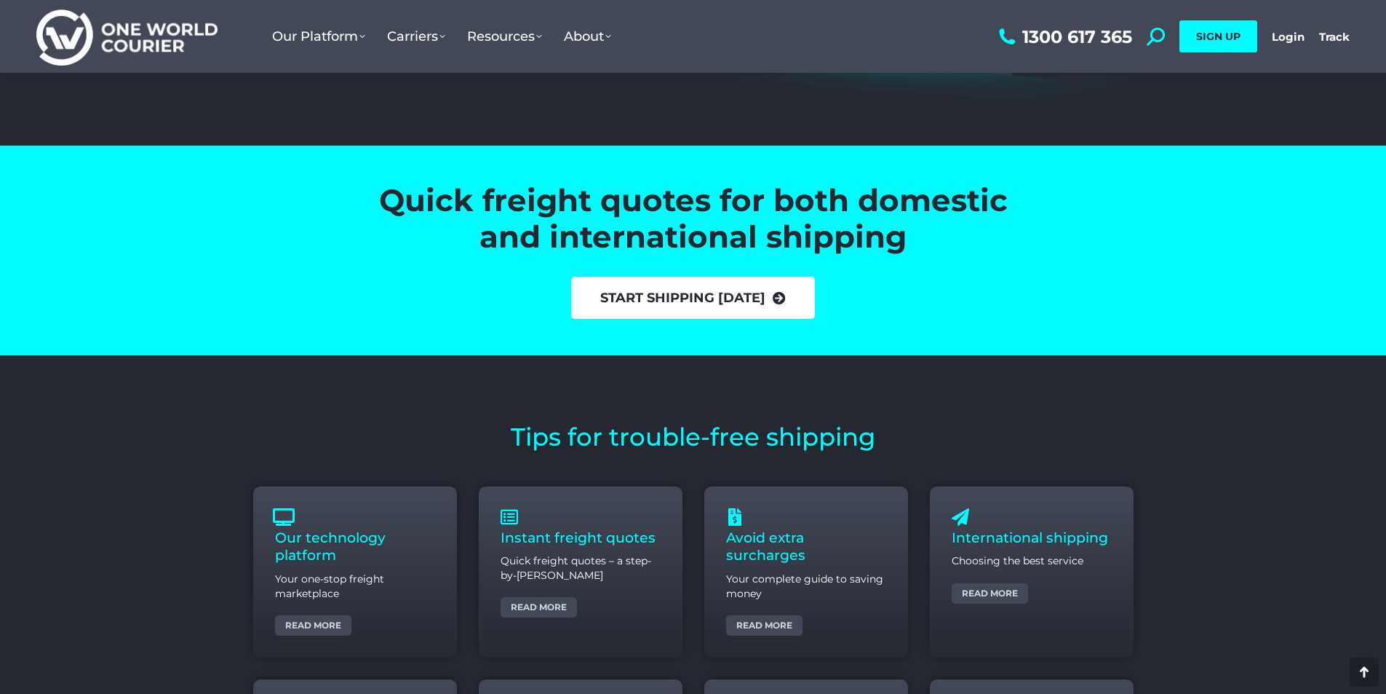
click at [660, 282] on link "start shipping today" at bounding box center [693, 298] width 244 height 42
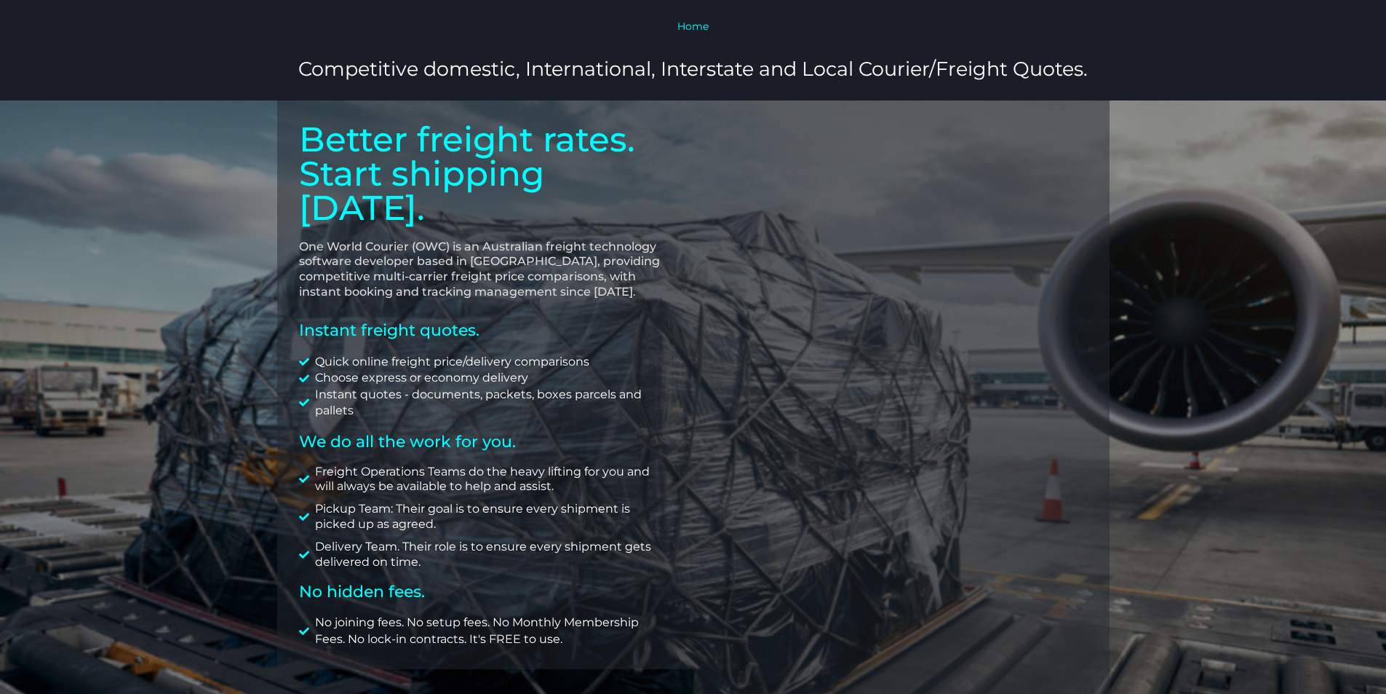
click at [646, 239] on p "One World Courier (OWC) is an Australian freight technology software developer …" at bounding box center [485, 269] width 373 height 60
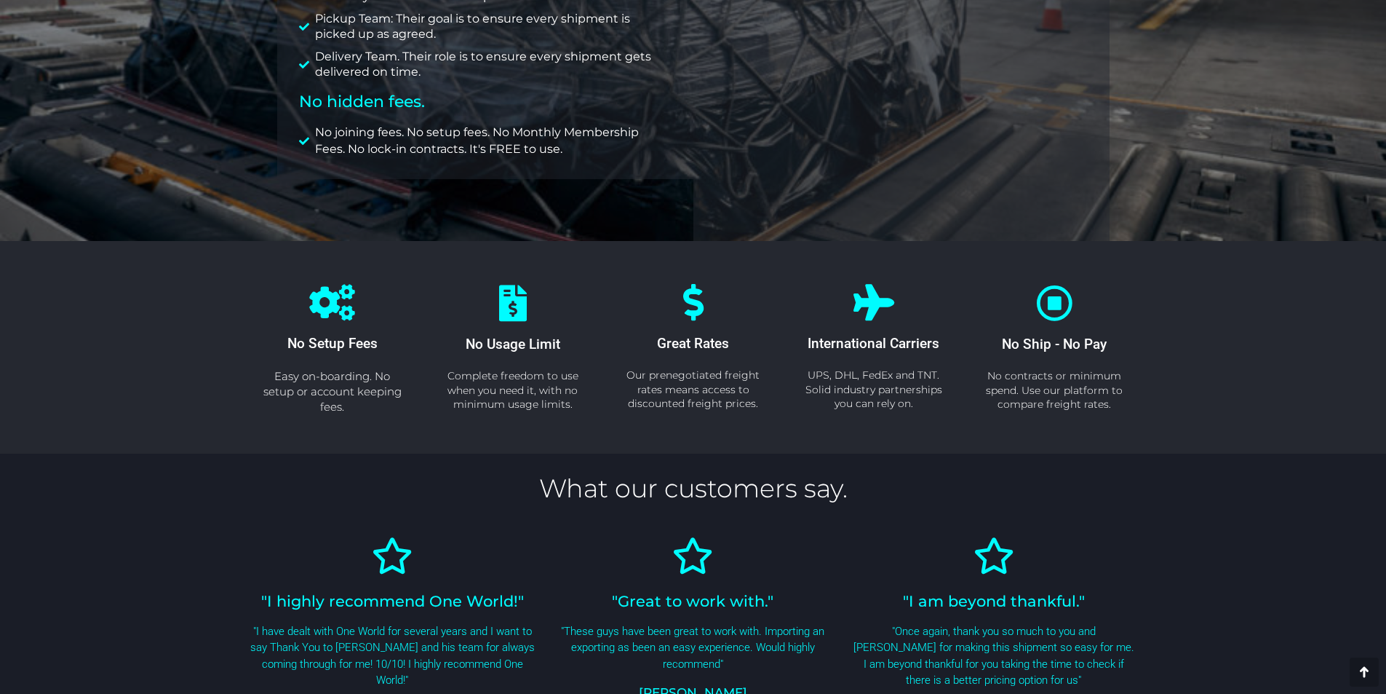
scroll to position [126, 0]
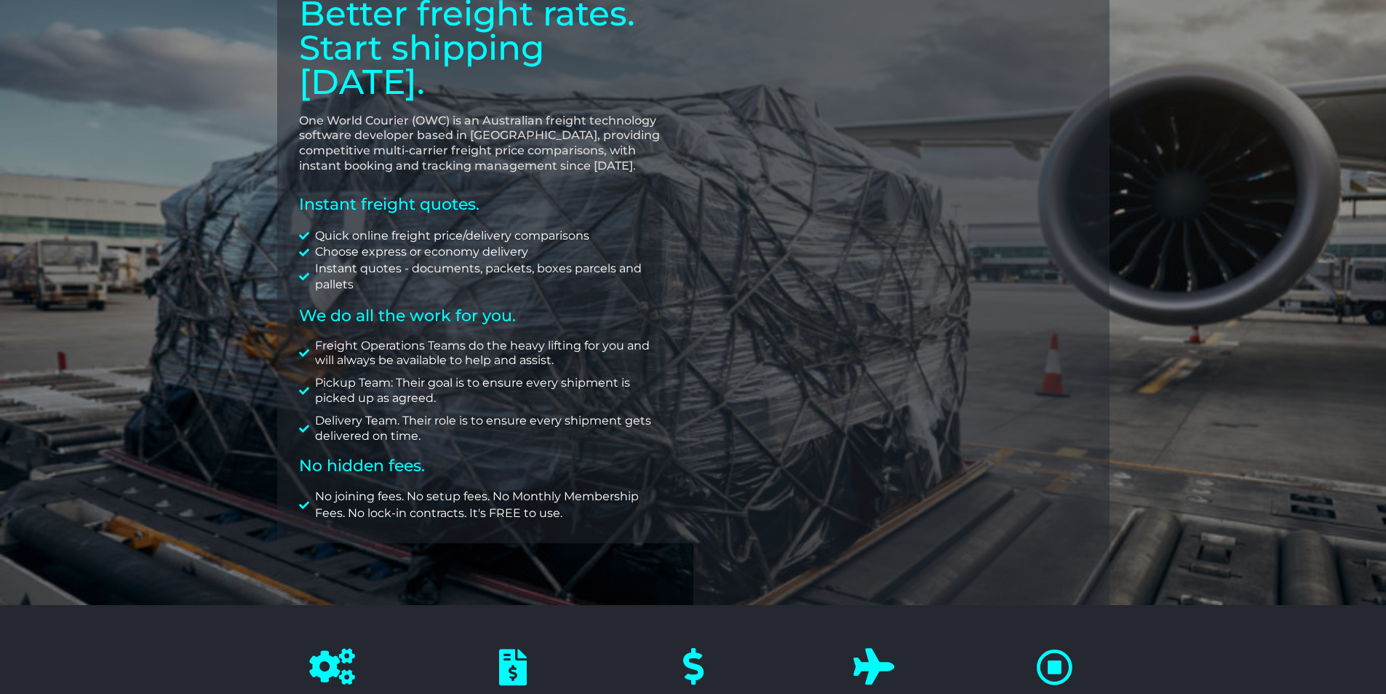
click at [155, 114] on div at bounding box center [693, 290] width 1386 height 630
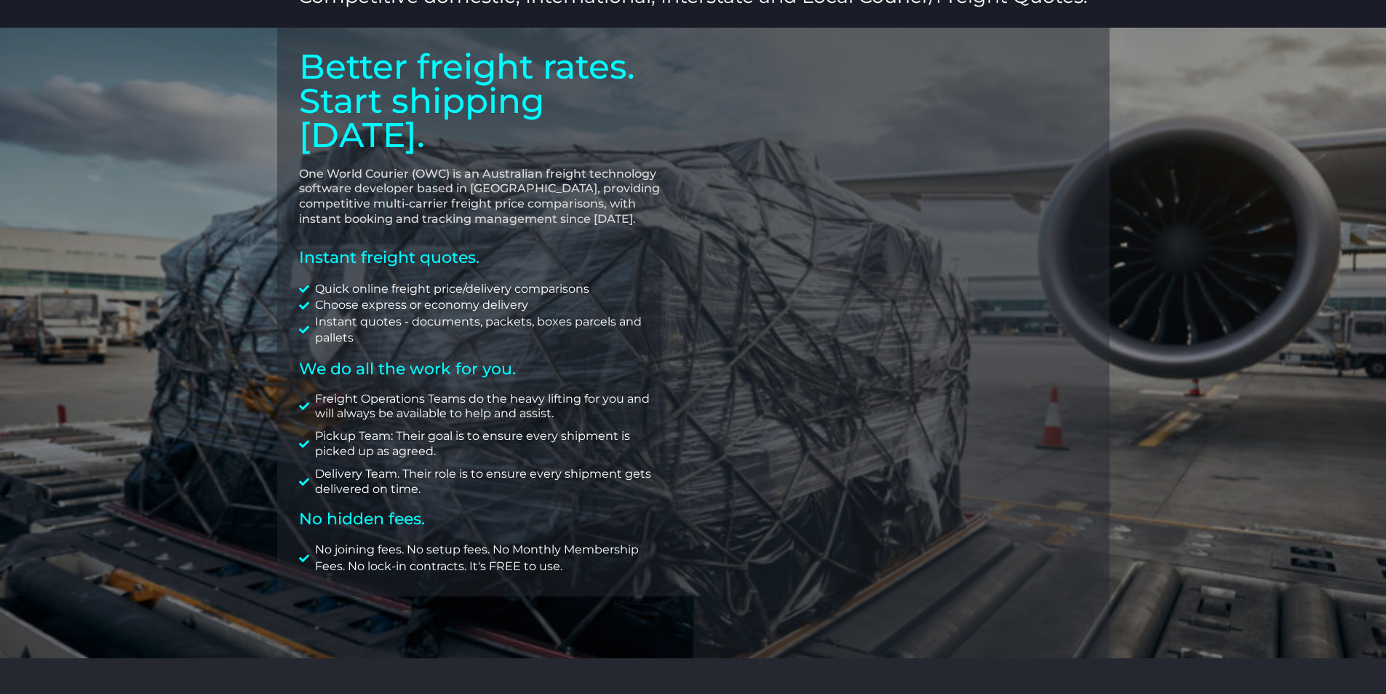
scroll to position [0, 0]
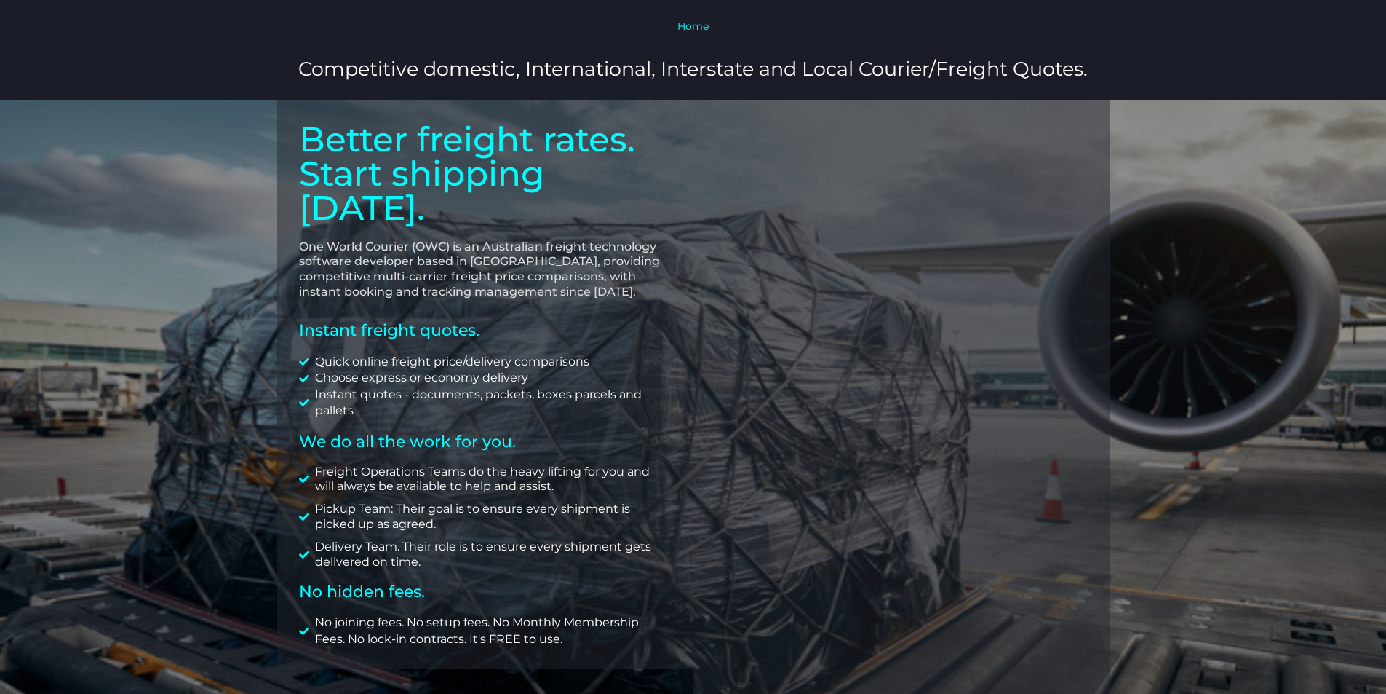
click at [194, 298] on div at bounding box center [693, 415] width 1386 height 630
click at [183, 287] on div at bounding box center [693, 415] width 1386 height 630
click at [696, 33] on p "Home" at bounding box center [693, 26] width 971 height 16
click at [695, 30] on link "Home" at bounding box center [693, 26] width 31 height 13
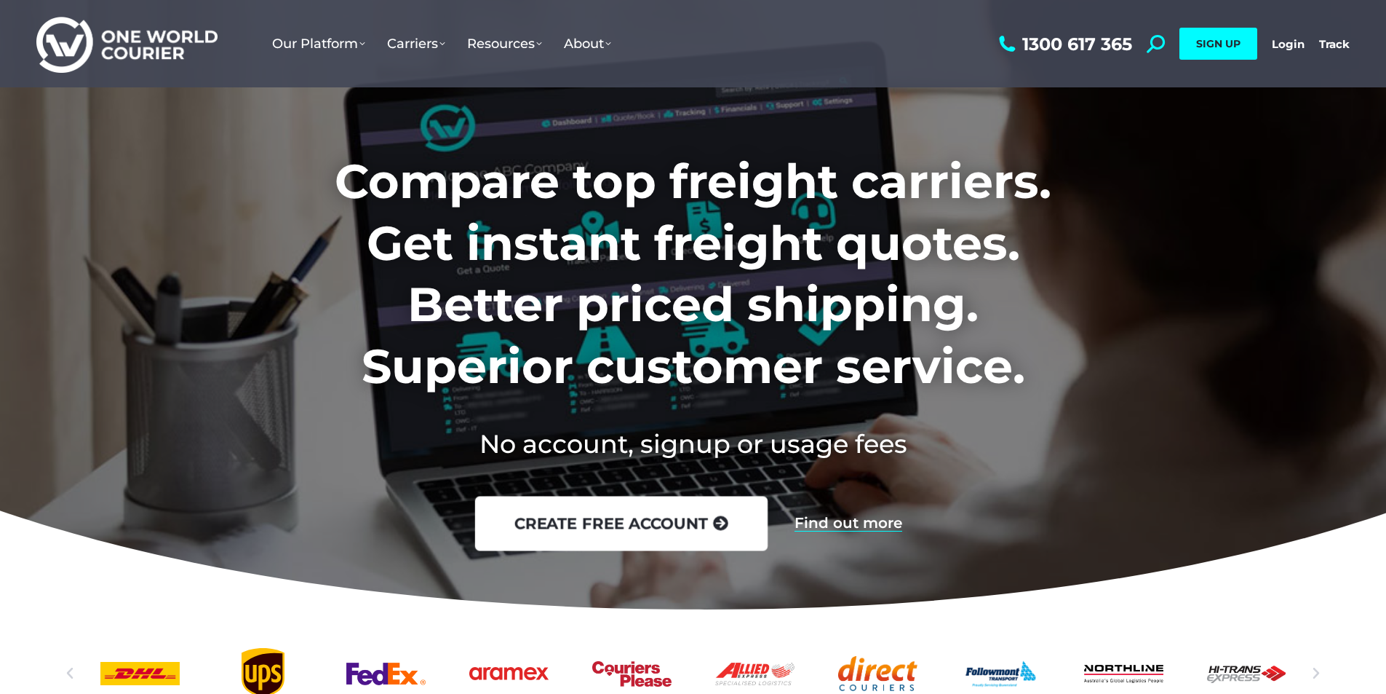
click at [672, 549] on link "create free account" at bounding box center [620, 523] width 293 height 55
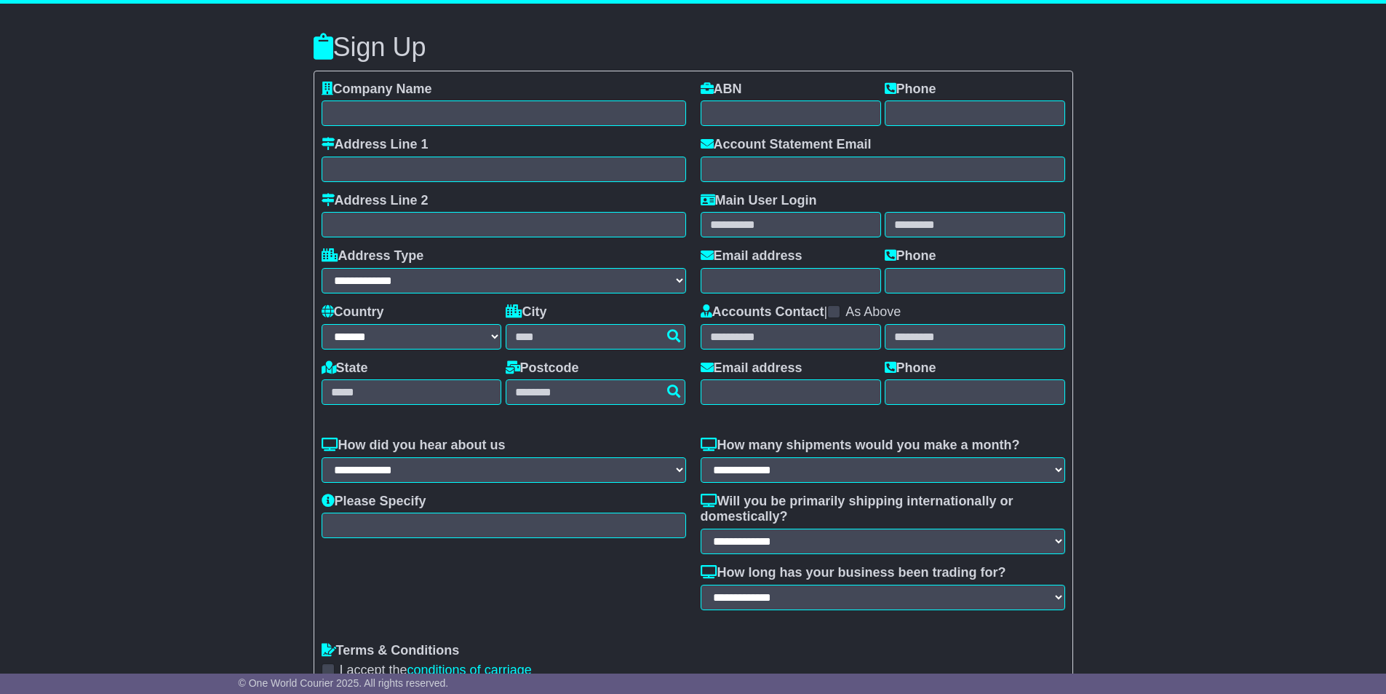
select select "**"
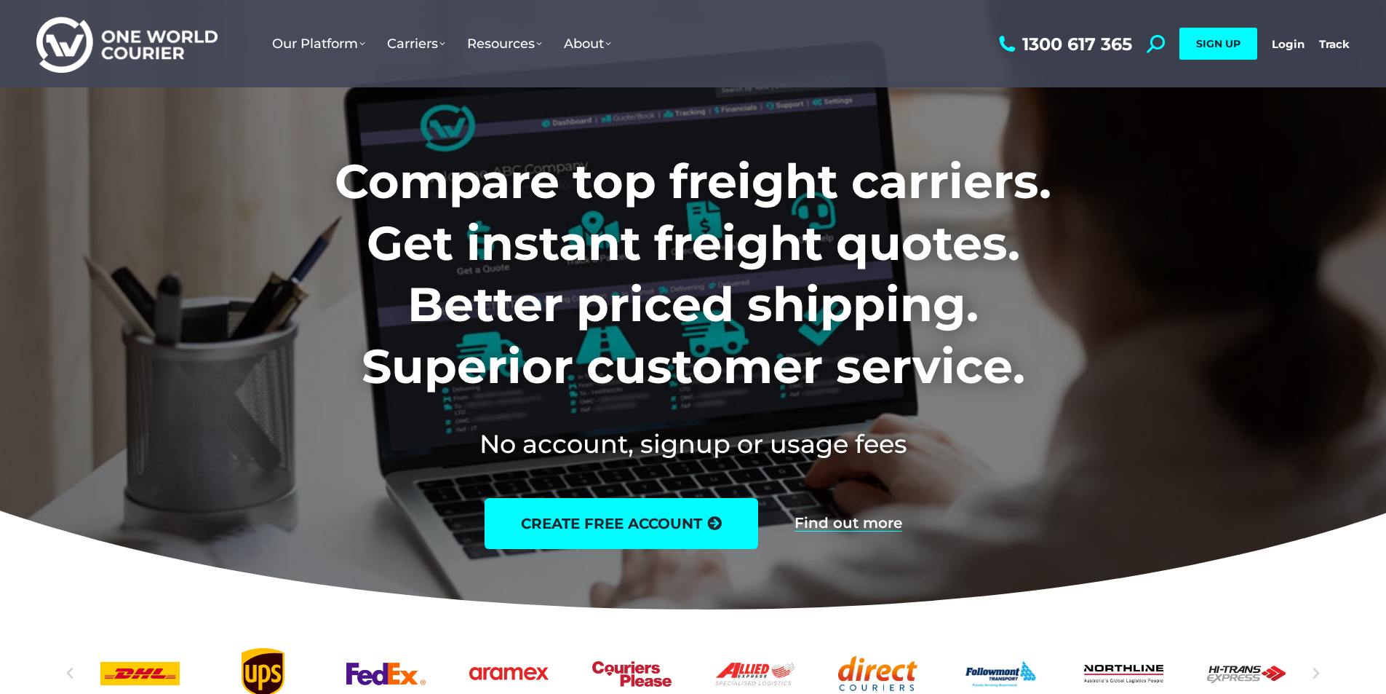
click at [358, 494] on div "Compare top freight carriers. Get instant freight quotes. Better priced shippin…" at bounding box center [693, 335] width 953 height 471
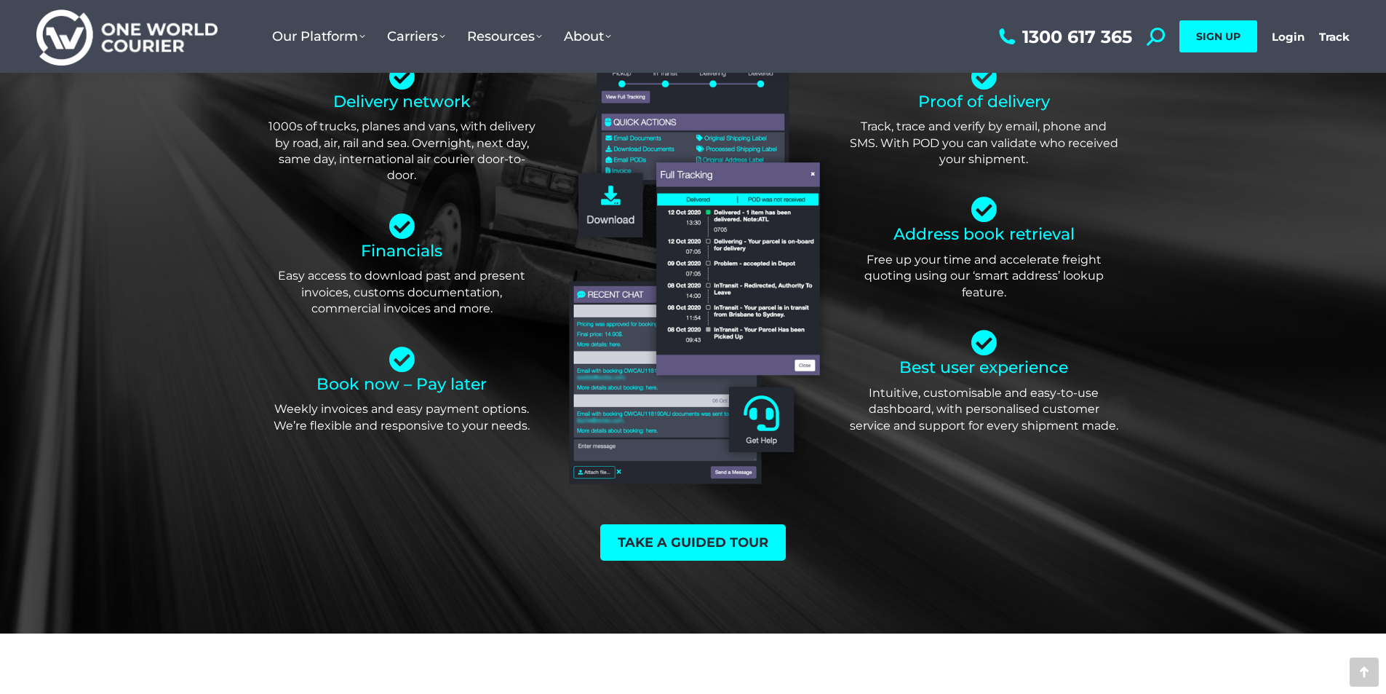
scroll to position [4075, 0]
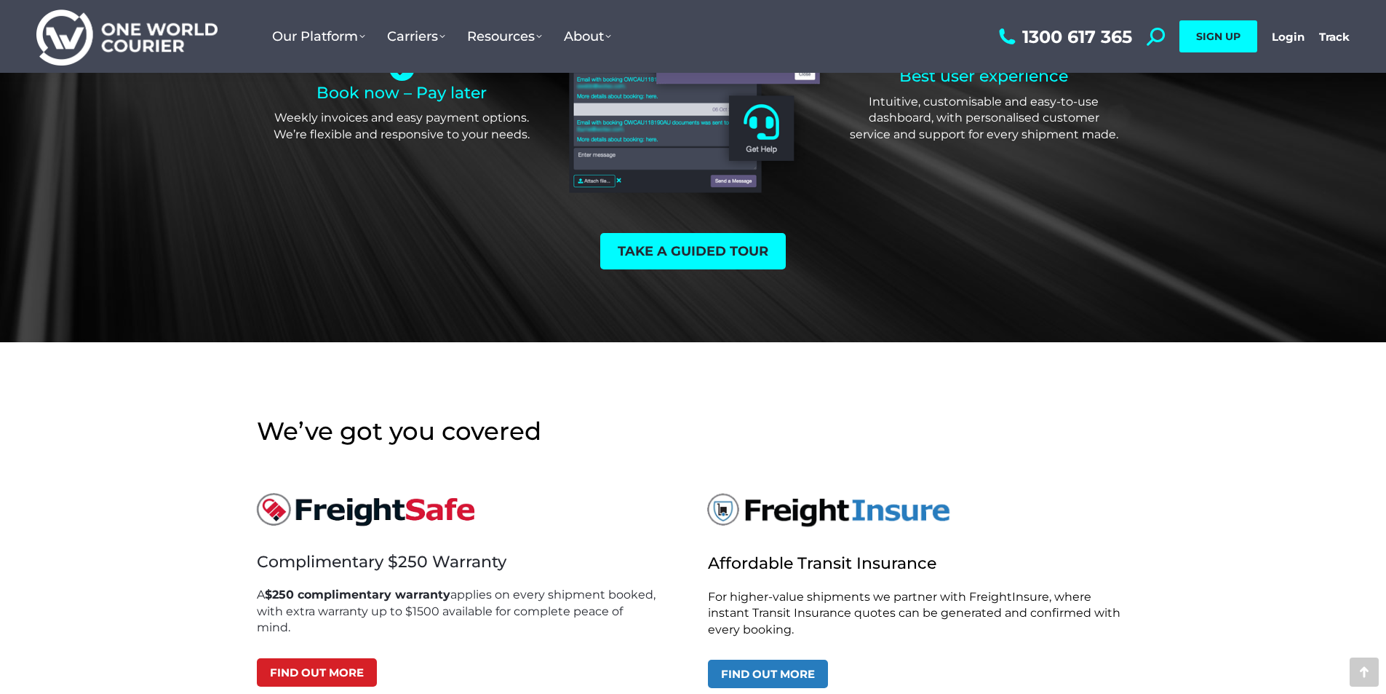
click at [220, 467] on section "Complimentary $250 Warranty A $250 complimentary warranty applies on every ship…" at bounding box center [693, 629] width 1386 height 335
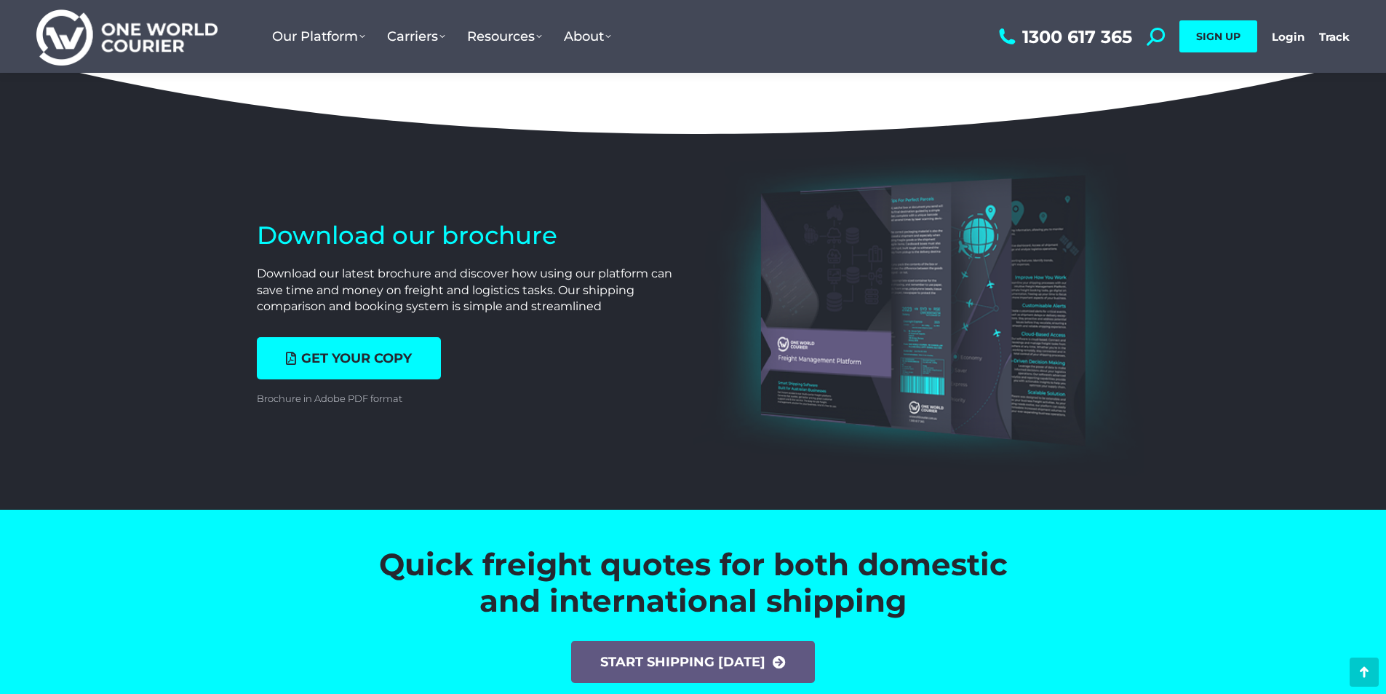
scroll to position [4876, 0]
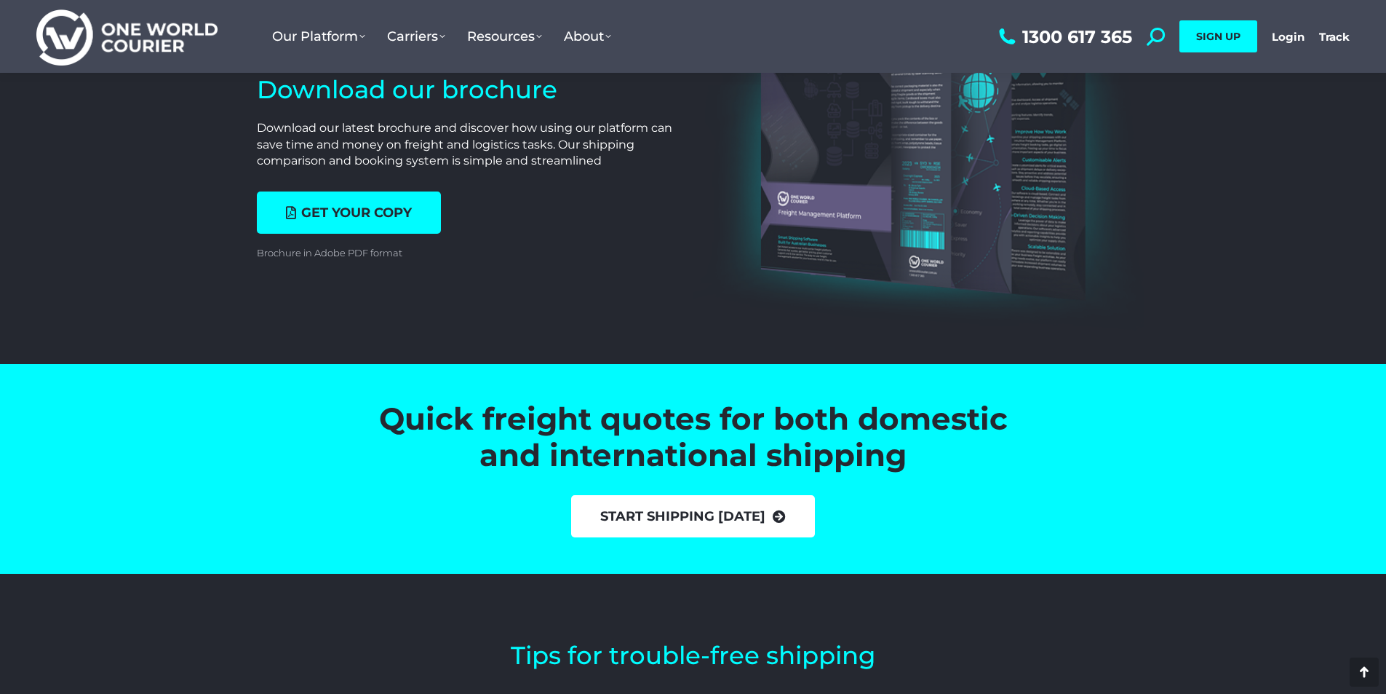
click at [580, 515] on link "start shipping [DATE]" at bounding box center [693, 516] width 244 height 42
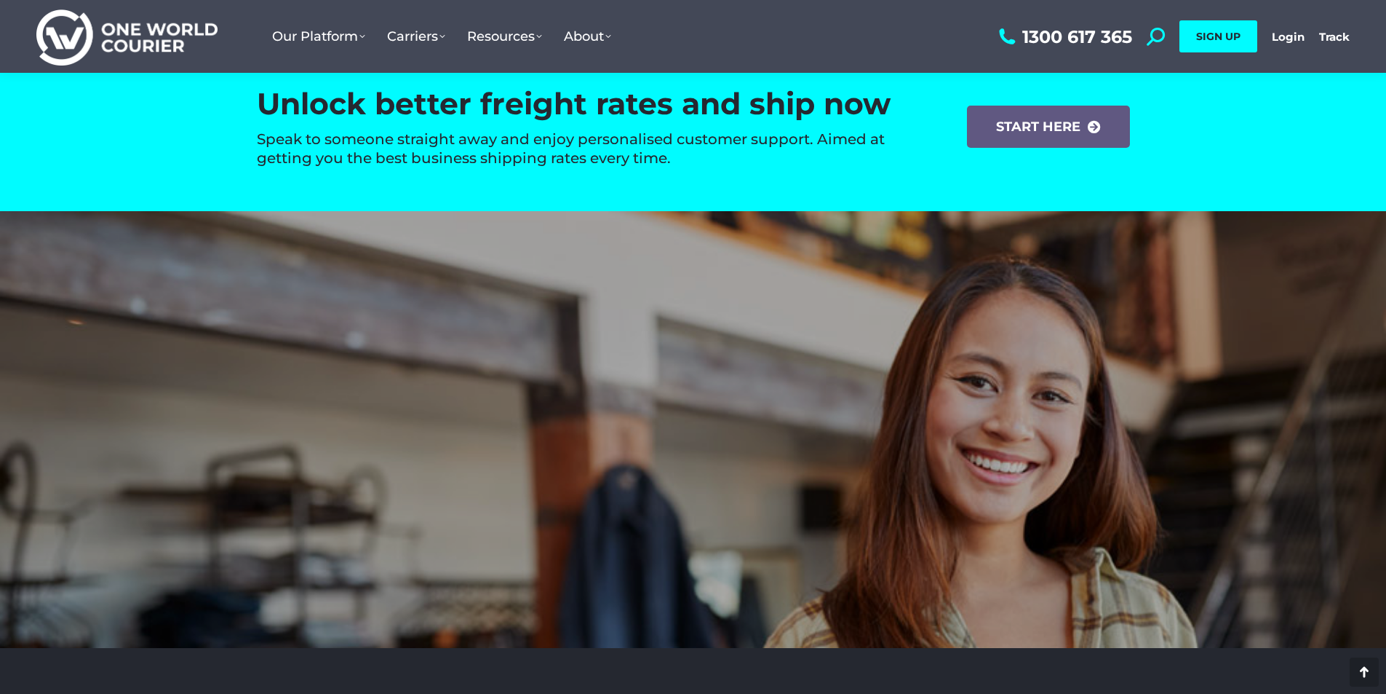
scroll to position [1813, 0]
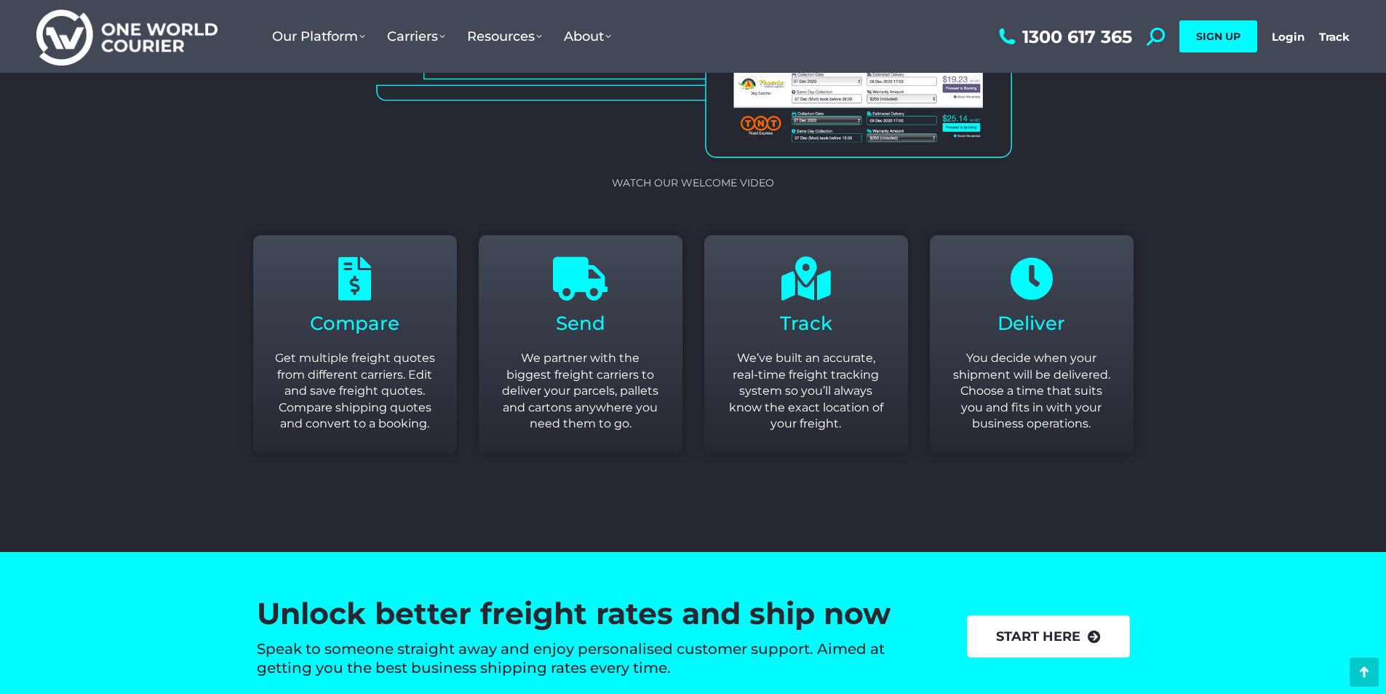
click at [1097, 649] on link "start here" at bounding box center [1048, 636] width 163 height 42
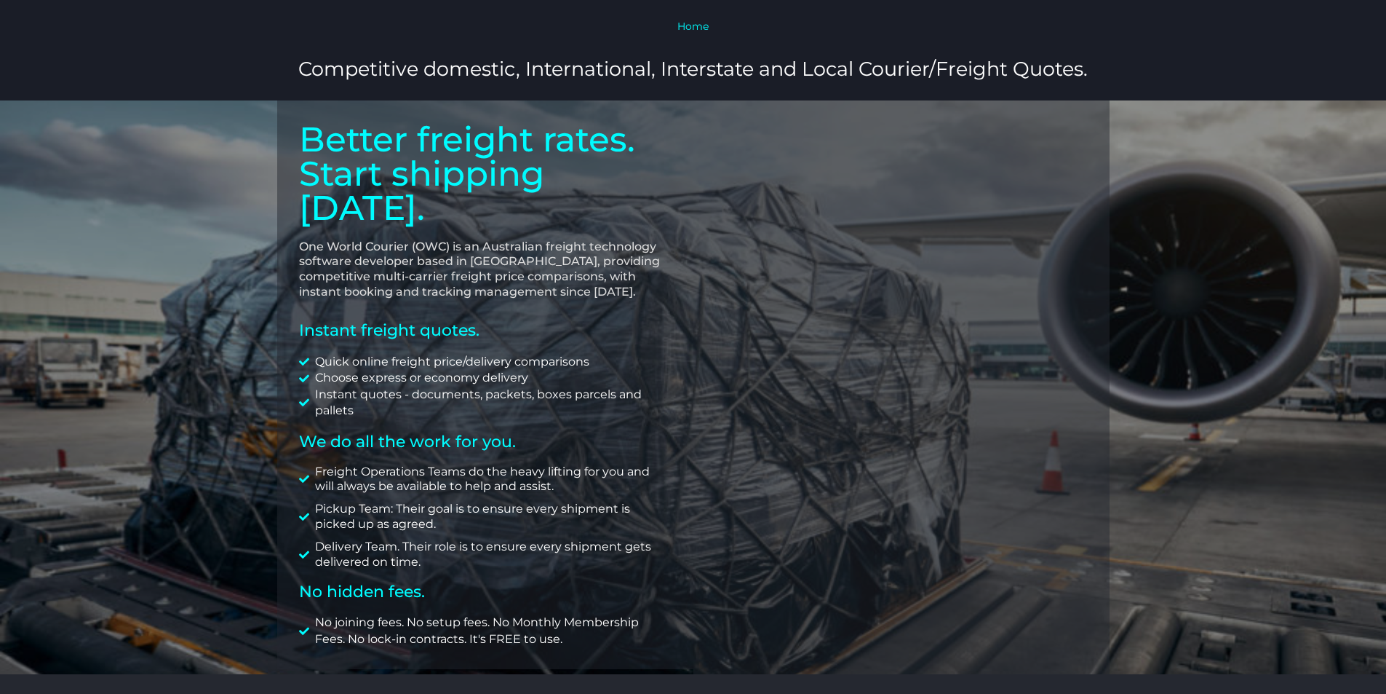
click at [52, 297] on div at bounding box center [693, 386] width 1386 height 573
